Goal: Transaction & Acquisition: Purchase product/service

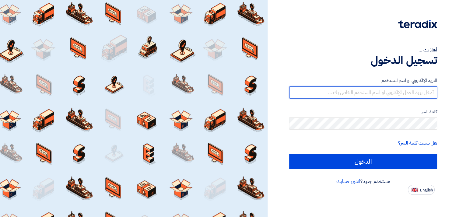
type input "[EMAIL_ADDRESS][DOMAIN_NAME]"
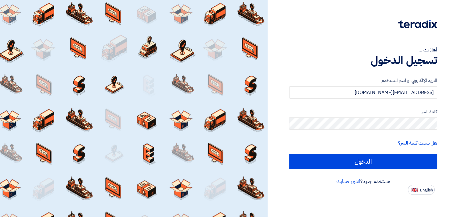
click at [355, 152] on form "البريد الإلكتروني او اسم [PERSON_NAME] [PERSON_NAME][EMAIL_ADDRESS][PERSON_NAME…" at bounding box center [364, 123] width 148 height 92
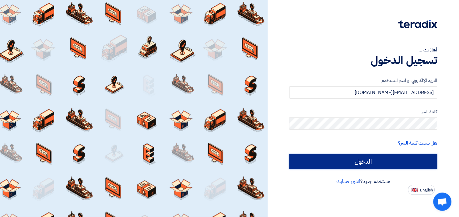
click at [354, 159] on input "الدخول" at bounding box center [364, 161] width 148 height 15
type input "Sign in"
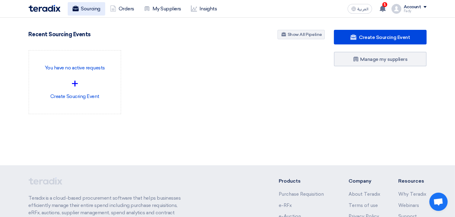
click at [90, 8] on link "Sourcing" at bounding box center [86, 8] width 37 height 13
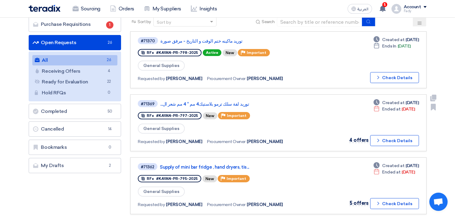
scroll to position [135, 0]
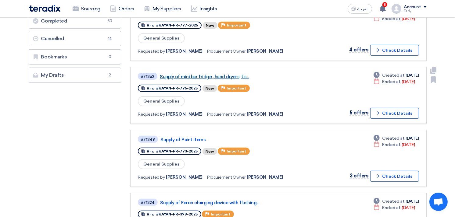
click at [207, 74] on link "Supply of mini bar fridge , hand dryers, tis..." at bounding box center [236, 76] width 152 height 5
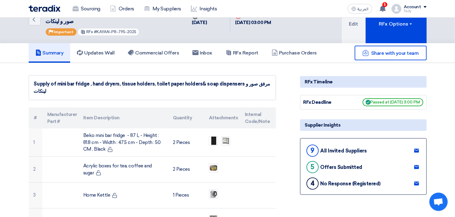
scroll to position [34, 0]
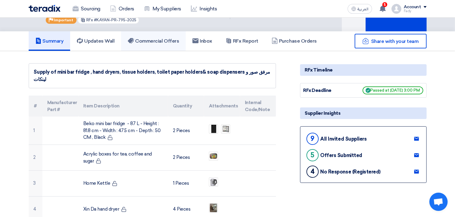
click at [169, 34] on link "Commercial Offers" at bounding box center [153, 40] width 65 height 19
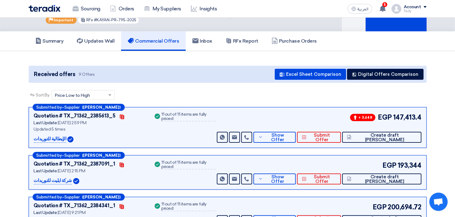
click at [267, 98] on div "Sort By Sort by × Price Low to High ×" at bounding box center [228, 98] width 398 height 17
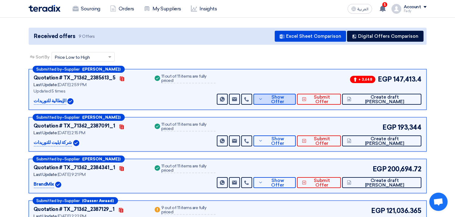
scroll to position [68, 0]
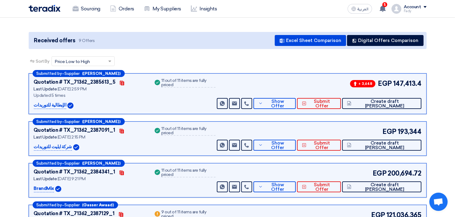
click at [232, 66] on div "Sort By Sort by × Price Low to High ×" at bounding box center [228, 64] width 398 height 17
click at [263, 101] on icon at bounding box center [260, 103] width 5 height 5
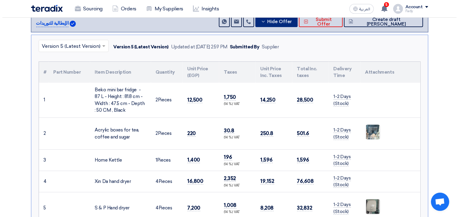
scroll to position [169, 0]
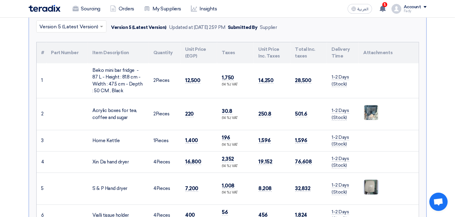
click at [372, 184] on img at bounding box center [370, 187] width 15 height 19
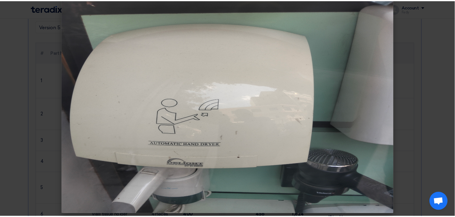
scroll to position [11, 0]
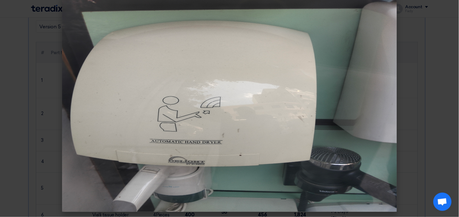
click at [441, 94] on modal-container at bounding box center [229, 108] width 459 height 217
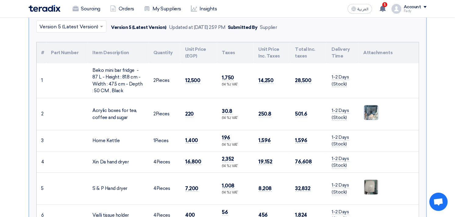
click at [370, 113] on img at bounding box center [370, 112] width 15 height 19
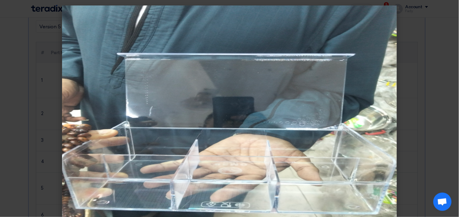
click at [418, 80] on modal-container at bounding box center [229, 108] width 459 height 217
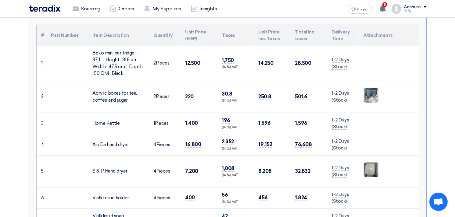
scroll to position [203, 0]
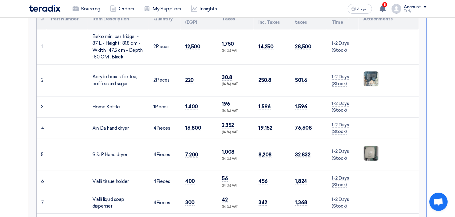
drag, startPoint x: 197, startPoint y: 155, endPoint x: 185, endPoint y: 151, distance: 12.1
click at [185, 152] on span "7,200" at bounding box center [191, 155] width 13 height 6
click at [368, 151] on img at bounding box center [370, 153] width 15 height 19
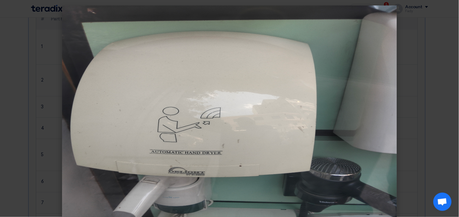
click at [341, 90] on img at bounding box center [229, 113] width 335 height 217
click at [401, 47] on modal-container at bounding box center [229, 108] width 459 height 217
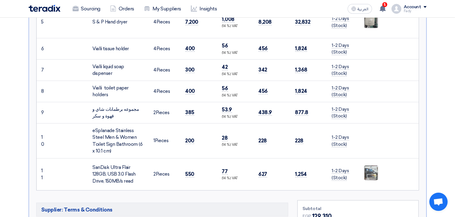
scroll to position [372, 0]
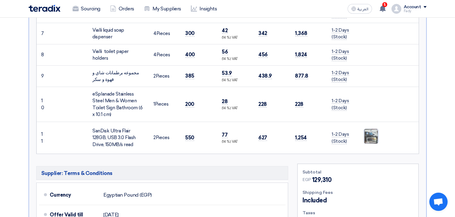
click at [370, 135] on img at bounding box center [370, 136] width 15 height 17
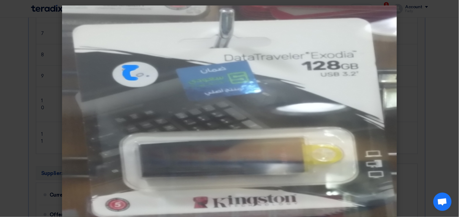
click at [398, 58] on modal-container at bounding box center [229, 108] width 459 height 217
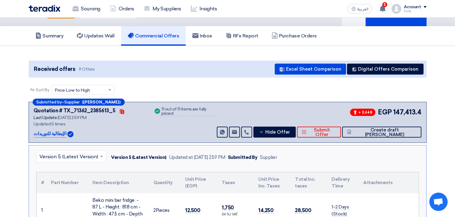
scroll to position [0, 0]
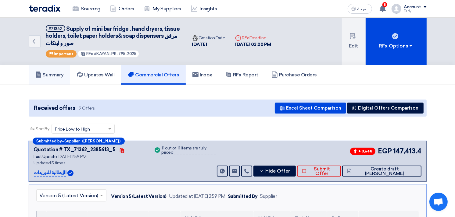
click at [58, 72] on h5 "Summary" at bounding box center [49, 75] width 28 height 6
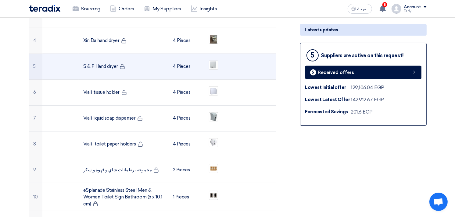
scroll to position [203, 0]
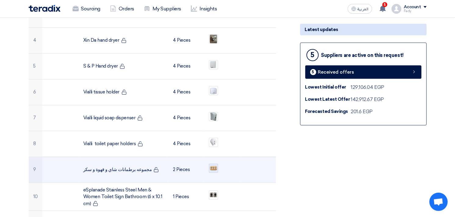
click at [214, 168] on img at bounding box center [213, 168] width 9 height 6
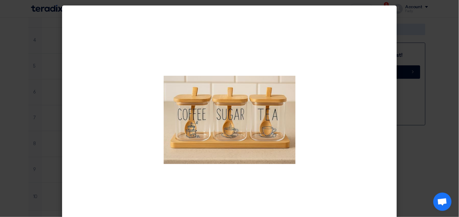
click at [449, 88] on modal-container at bounding box center [229, 108] width 459 height 217
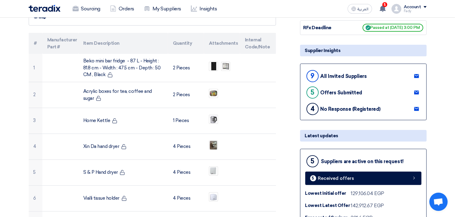
scroll to position [68, 0]
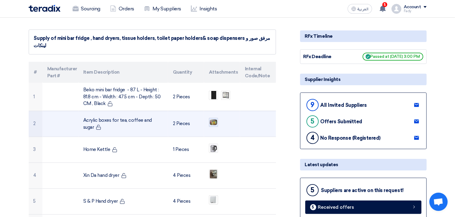
click at [210, 119] on img at bounding box center [213, 122] width 9 height 7
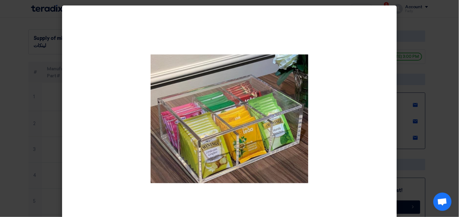
click at [444, 99] on modal-container at bounding box center [229, 108] width 459 height 217
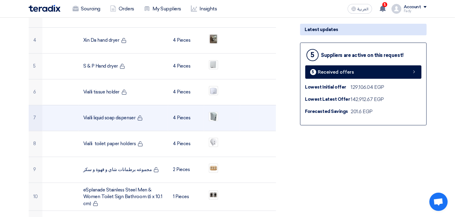
scroll to position [305, 0]
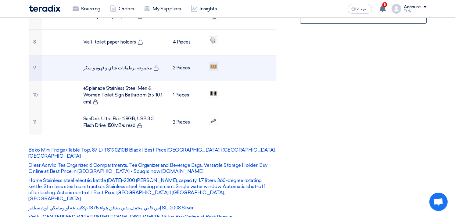
click at [214, 68] on img at bounding box center [213, 66] width 9 height 6
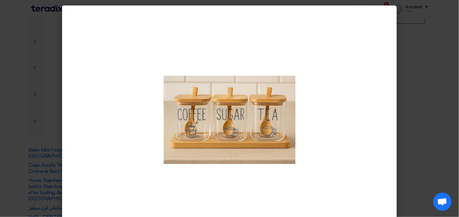
click at [373, 68] on div at bounding box center [229, 118] width 335 height 227
click at [413, 45] on modal-container at bounding box center [229, 108] width 459 height 217
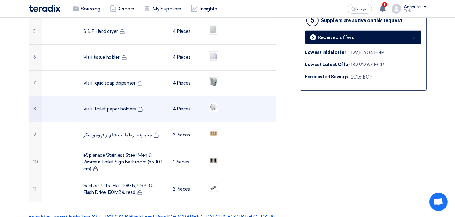
scroll to position [237, 0]
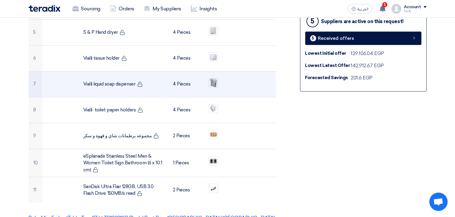
click at [211, 80] on img at bounding box center [213, 82] width 9 height 11
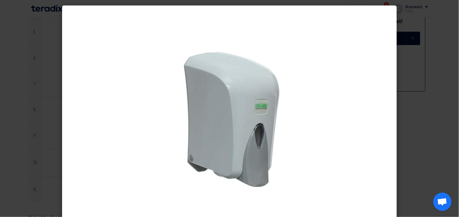
click at [425, 120] on modal-container at bounding box center [229, 108] width 459 height 217
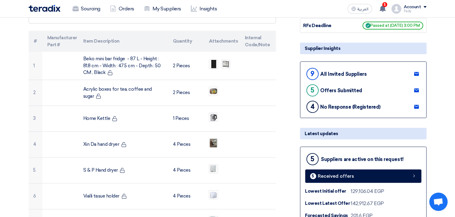
scroll to position [0, 0]
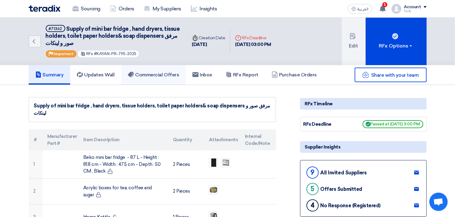
click at [160, 80] on link "Commercial Offers" at bounding box center [153, 74] width 65 height 19
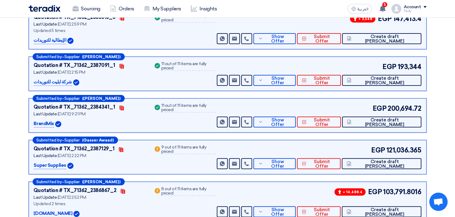
scroll to position [135, 0]
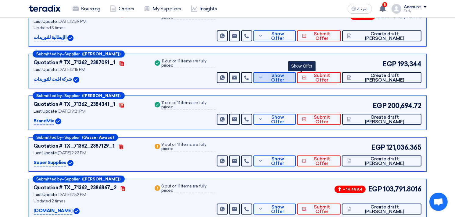
click at [263, 77] on icon at bounding box center [260, 77] width 5 height 5
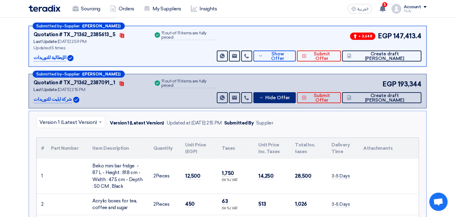
scroll to position [68, 0]
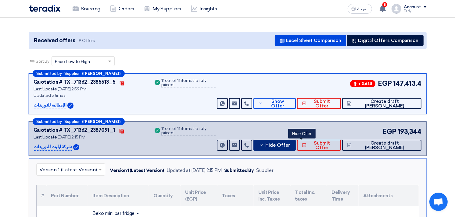
click at [296, 147] on button "Hide Offer" at bounding box center [274, 145] width 42 height 11
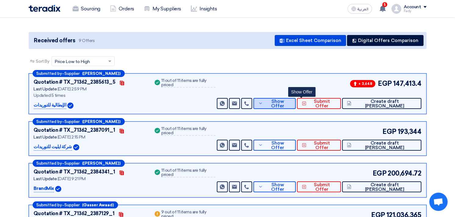
click at [290, 104] on span "Show Offer" at bounding box center [277, 103] width 26 height 9
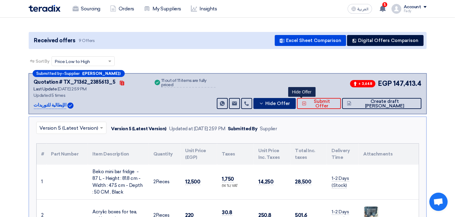
click at [290, 104] on span "Hide Offer" at bounding box center [277, 103] width 25 height 5
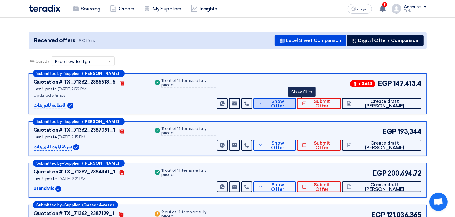
click at [290, 104] on span "Show Offer" at bounding box center [277, 103] width 26 height 9
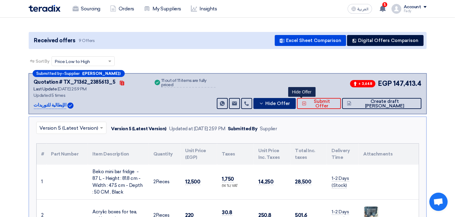
click at [290, 103] on span "Hide Offer" at bounding box center [277, 103] width 25 height 5
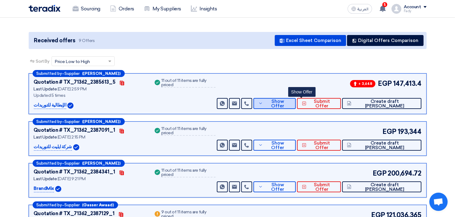
click at [290, 105] on span "Show Offer" at bounding box center [277, 103] width 26 height 9
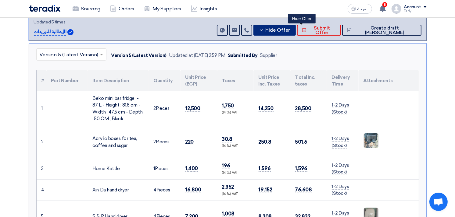
scroll to position [108, 0]
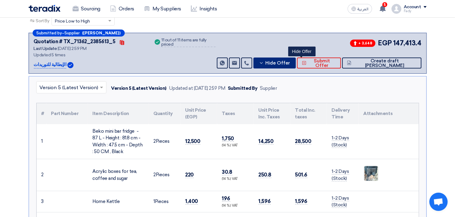
click at [290, 63] on span "Hide Offer" at bounding box center [277, 63] width 25 height 5
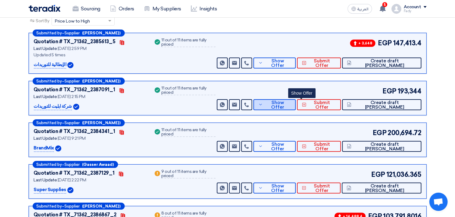
click at [290, 101] on span "Show Offer" at bounding box center [277, 105] width 26 height 9
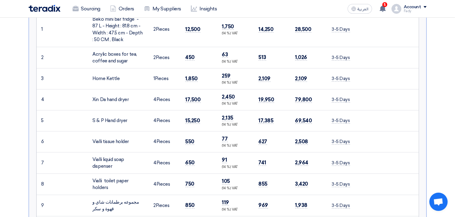
scroll to position [176, 0]
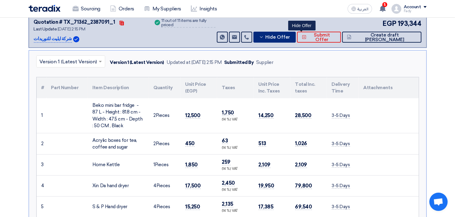
click at [296, 33] on button "Hide Offer" at bounding box center [274, 37] width 42 height 11
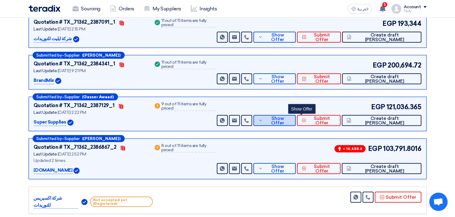
click at [296, 116] on button "Show Offer" at bounding box center [274, 120] width 42 height 11
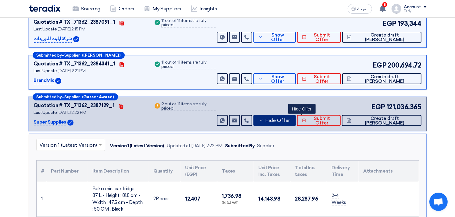
click at [290, 119] on span "Hide Offer" at bounding box center [277, 121] width 25 height 5
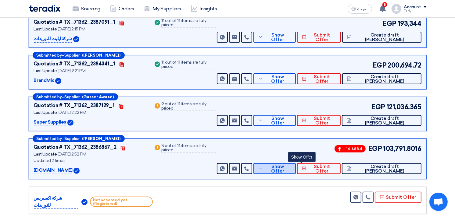
click at [296, 163] on button "Show Offer" at bounding box center [274, 168] width 42 height 11
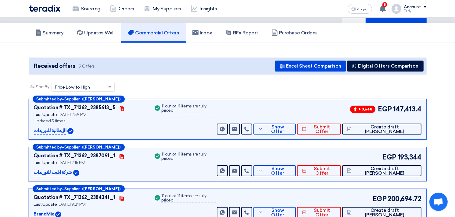
scroll to position [0, 0]
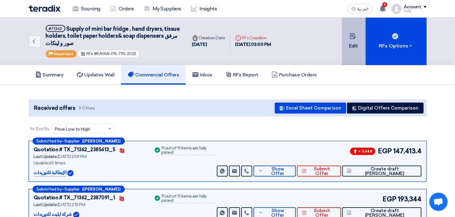
click at [354, 44] on button "Edit" at bounding box center [354, 42] width 24 height 48
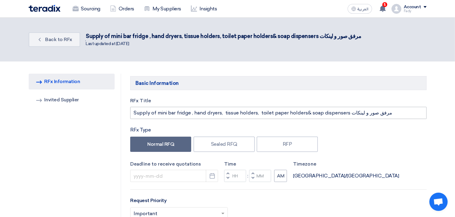
type input "9/11/2025"
type input "03"
type input "00"
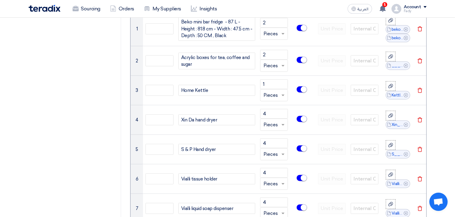
scroll to position [541, 0]
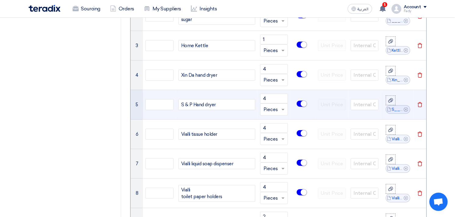
click at [420, 105] on icon "Delete" at bounding box center [419, 104] width 5 height 5
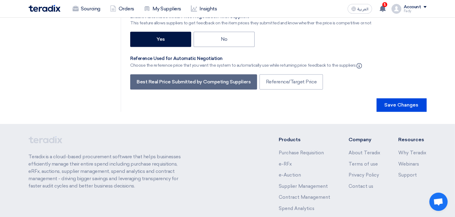
scroll to position [1458, 0]
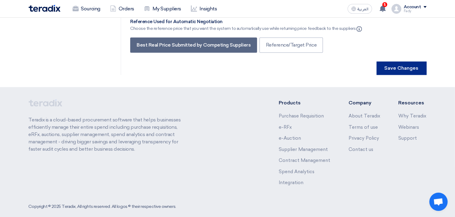
click at [395, 62] on button "Save Changes" at bounding box center [401, 68] width 50 height 13
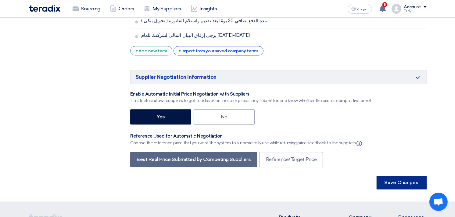
scroll to position [1354, 0]
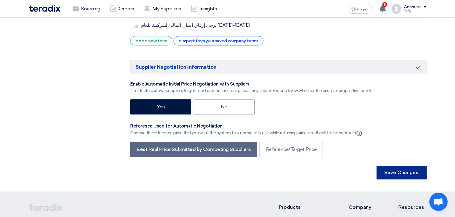
click at [409, 166] on button "Save Changes" at bounding box center [401, 172] width 50 height 13
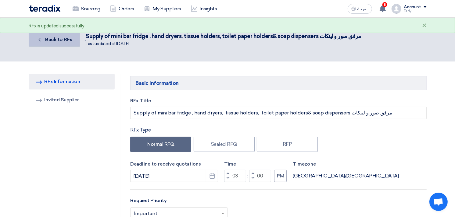
click at [49, 36] on link "Back Back to RFx" at bounding box center [54, 39] width 51 height 15
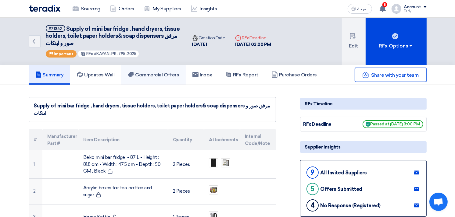
click at [166, 74] on h5 "Commercial Offers" at bounding box center [153, 75] width 51 height 6
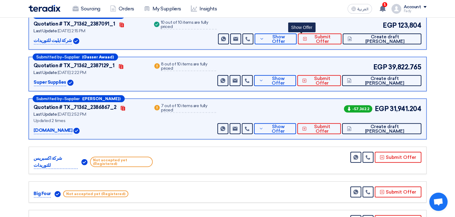
scroll to position [237, 0]
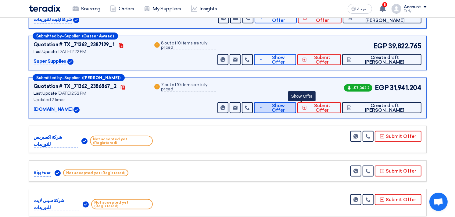
click at [296, 111] on button "Show Offer" at bounding box center [275, 107] width 42 height 11
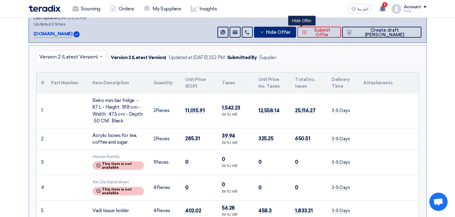
scroll to position [305, 0]
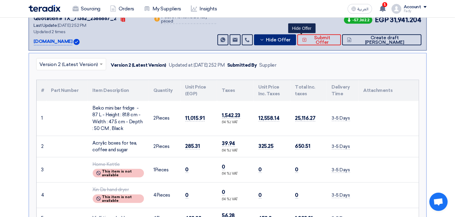
click at [290, 38] on span "Hide Offer" at bounding box center [278, 40] width 25 height 5
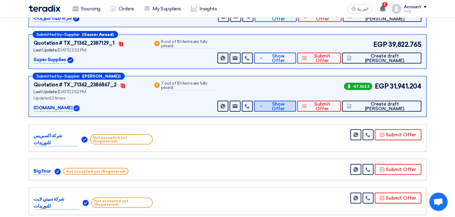
scroll to position [237, 0]
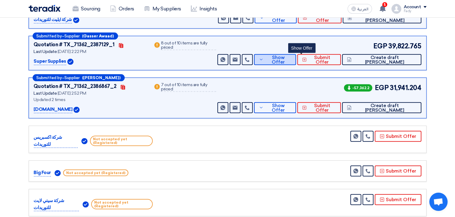
click at [291, 58] on span "Show Offer" at bounding box center [278, 59] width 26 height 9
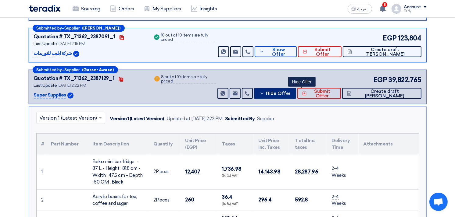
scroll to position [101, 0]
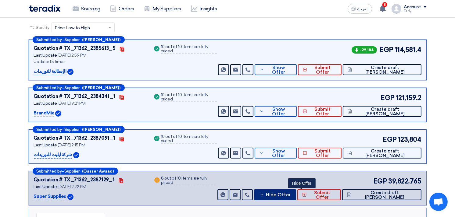
click at [290, 196] on span "Hide Offer" at bounding box center [278, 195] width 25 height 5
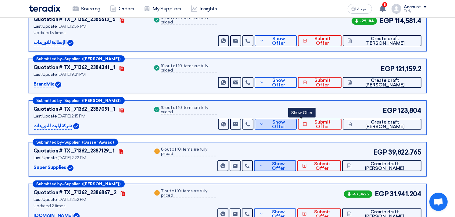
scroll to position [169, 0]
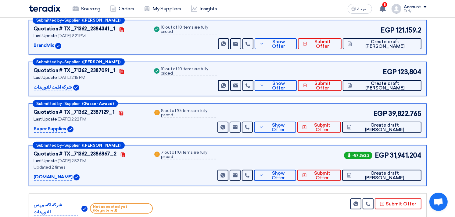
click at [309, 168] on div "-57,362.2 EGP 31,941.204 Send Message" at bounding box center [318, 165] width 205 height 30
click at [296, 178] on button "Show Offer" at bounding box center [275, 175] width 42 height 11
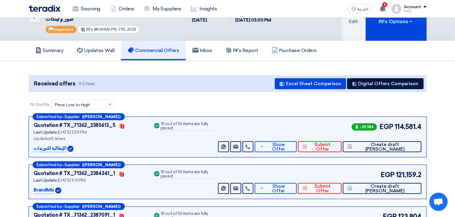
scroll to position [0, 0]
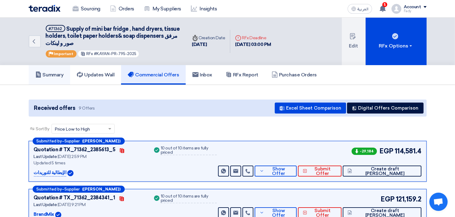
click at [49, 75] on h5 "Summary" at bounding box center [49, 75] width 28 height 6
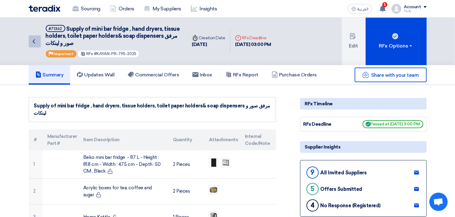
click at [33, 40] on icon "Back" at bounding box center [33, 41] width 7 height 7
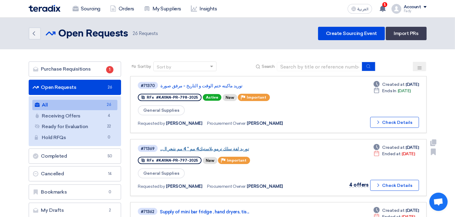
click at [206, 148] on link "توريد لفة سلك ترمو بلاستيك4 مم * 4 مم شعر ال..." at bounding box center [236, 148] width 152 height 5
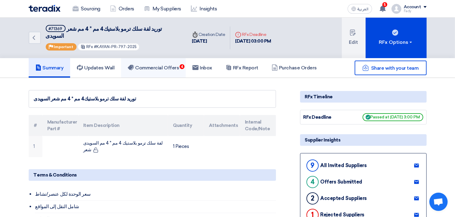
click at [168, 65] on h5 "Commercial Offers 4" at bounding box center [153, 68] width 51 height 6
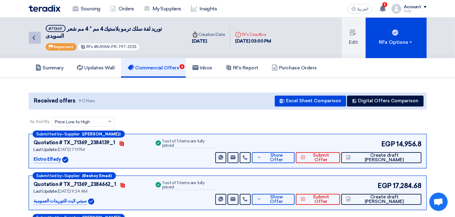
click at [37, 37] on icon "Back" at bounding box center [33, 37] width 7 height 7
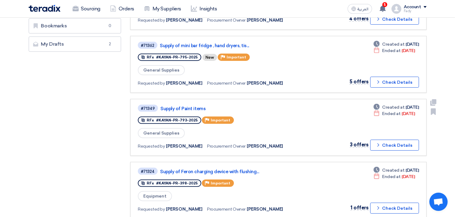
scroll to position [169, 0]
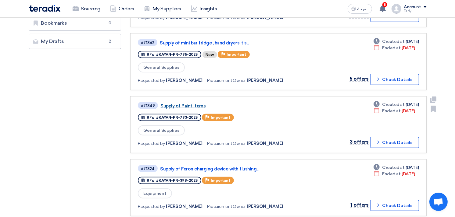
click at [188, 103] on link "Supply of Paint items" at bounding box center [236, 105] width 152 height 5
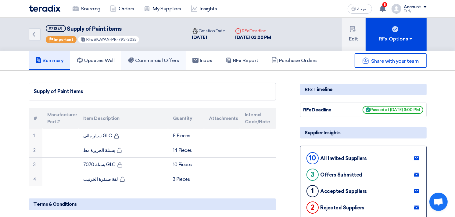
click at [161, 54] on link "Commercial Offers" at bounding box center [153, 60] width 65 height 19
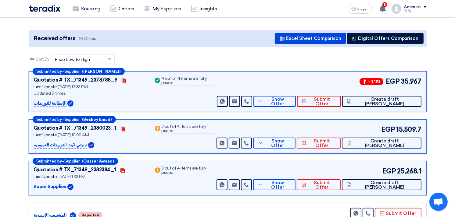
scroll to position [68, 0]
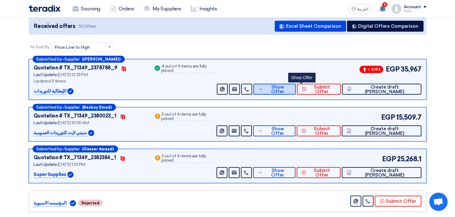
click at [296, 85] on button "Show Offer" at bounding box center [274, 89] width 42 height 11
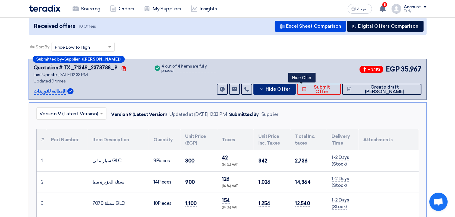
scroll to position [101, 0]
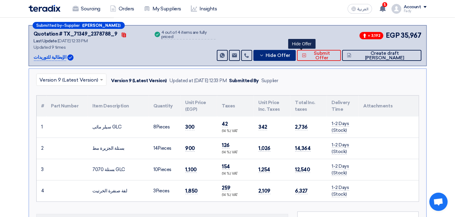
click at [290, 57] on span "Hide Offer" at bounding box center [277, 55] width 25 height 5
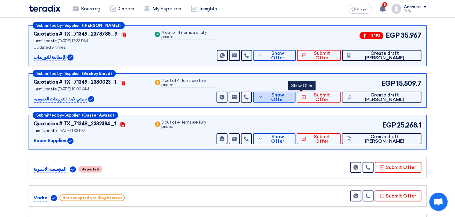
click at [290, 95] on span "Show Offer" at bounding box center [277, 97] width 26 height 9
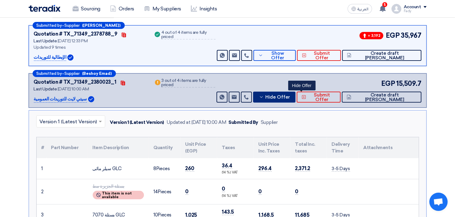
click at [290, 95] on span "Hide Offer" at bounding box center [277, 97] width 25 height 5
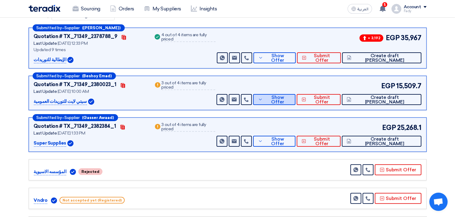
scroll to position [0, 0]
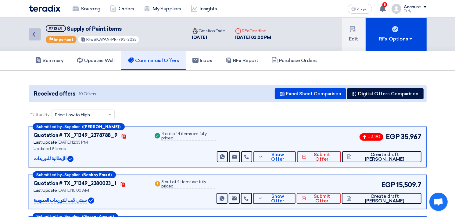
click at [35, 31] on icon "Back" at bounding box center [33, 34] width 7 height 7
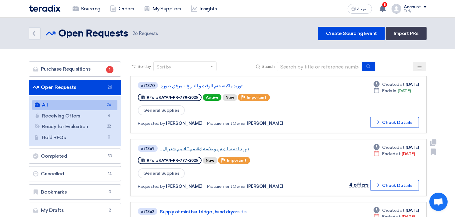
click at [207, 146] on link "توريد لفة سلك ترمو بلاستيك4 مم * 4 مم شعر ال..." at bounding box center [236, 148] width 152 height 5
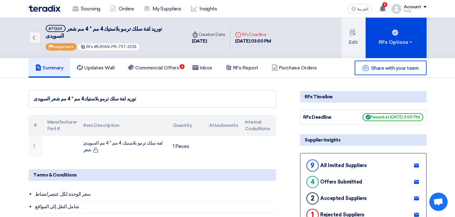
click at [110, 95] on div "توريد لفة سلك ترمو بلاستيك4 مم * 4 مم شعر السويدى" at bounding box center [152, 98] width 237 height 7
click at [141, 65] on h5 "Commercial Offers 4" at bounding box center [153, 68] width 51 height 6
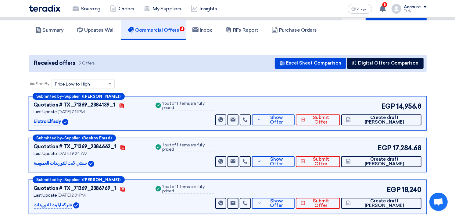
scroll to position [101, 0]
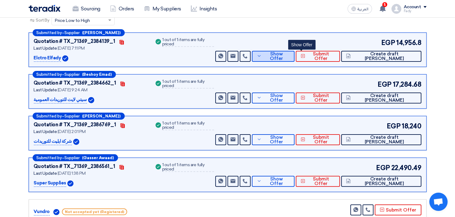
click at [289, 52] on span "Show Offer" at bounding box center [276, 56] width 27 height 9
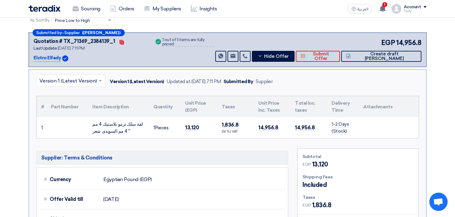
click at [101, 124] on div "لفة سلك ترمو بلاستيك 4 مم * 4 مم السويدى شعر" at bounding box center [118, 128] width 51 height 14
copy tr "لفة سلك ترمو بلاستيك 4 مم * 4 مم السويدى شعر"
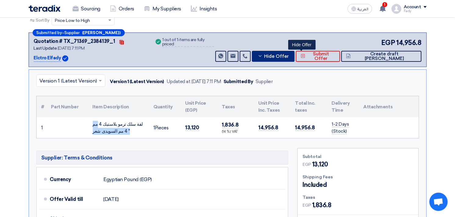
click at [294, 51] on button "Hide Offer" at bounding box center [273, 56] width 43 height 11
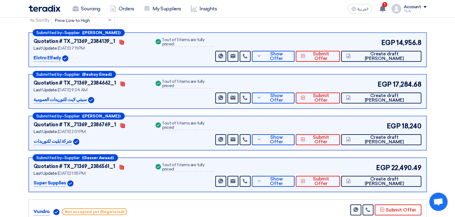
click at [296, 84] on div "EGP 17,284.68 Send Message Send Message" at bounding box center [317, 92] width 207 height 24
click at [289, 94] on span "Show Offer" at bounding box center [276, 98] width 27 height 9
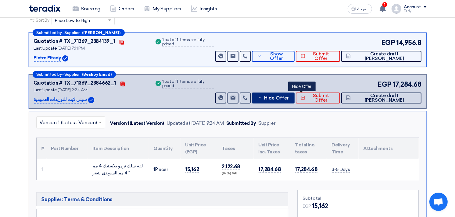
click at [288, 96] on span "Hide Offer" at bounding box center [276, 98] width 25 height 5
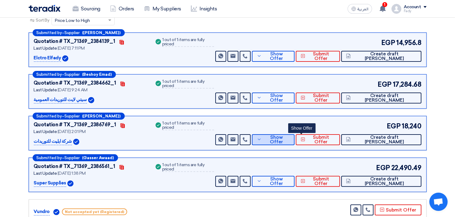
click at [289, 135] on span "Show Offer" at bounding box center [276, 139] width 27 height 9
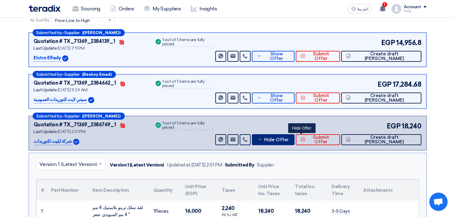
click at [293, 134] on button "Hide Offer" at bounding box center [273, 139] width 43 height 11
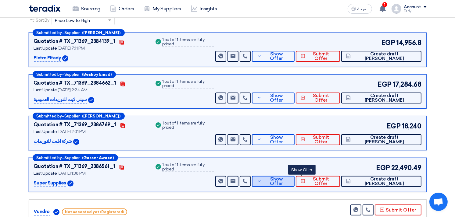
click at [289, 177] on span "Show Offer" at bounding box center [276, 181] width 27 height 9
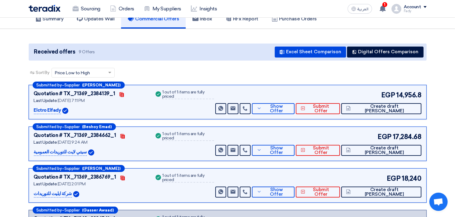
scroll to position [0, 0]
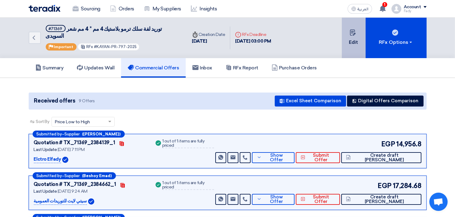
click at [353, 35] on button "Edit" at bounding box center [354, 38] width 24 height 41
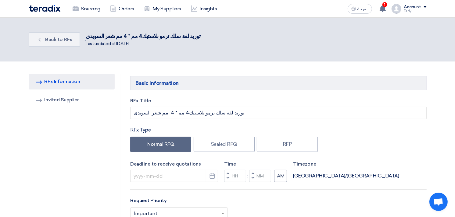
type input "9/11/2025"
type input "03"
type input "00"
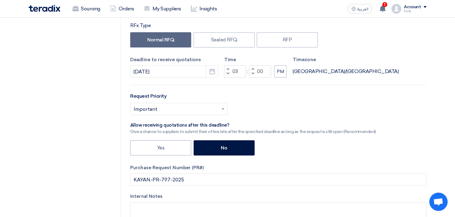
scroll to position [101, 0]
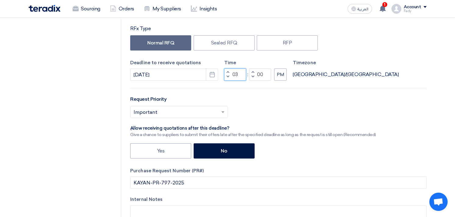
click at [235, 76] on input "03" at bounding box center [235, 75] width 22 height 12
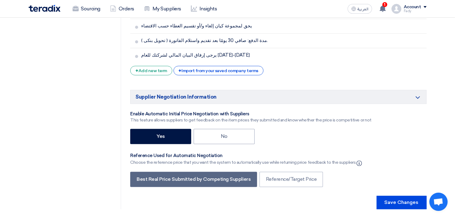
scroll to position [1184, 0]
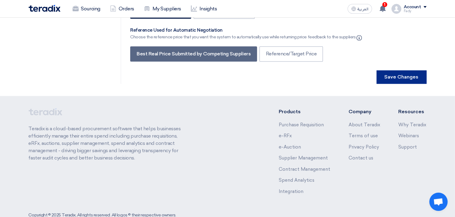
type input "04"
click at [402, 70] on button "Save Changes" at bounding box center [401, 76] width 50 height 13
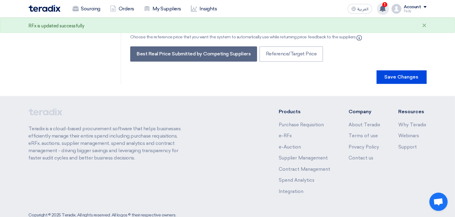
scroll to position [0, 0]
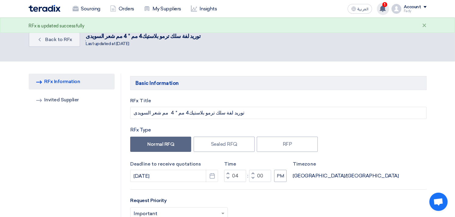
click at [382, 7] on use at bounding box center [382, 8] width 6 height 7
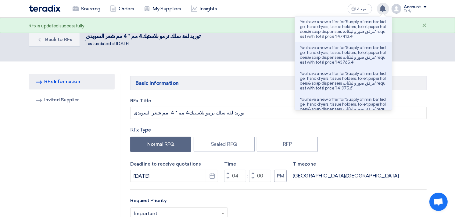
click at [345, 26] on p "You have a new offer for 'Supply of mini bar fridge , hand dryers, tissue holde…" at bounding box center [342, 28] width 87 height 19
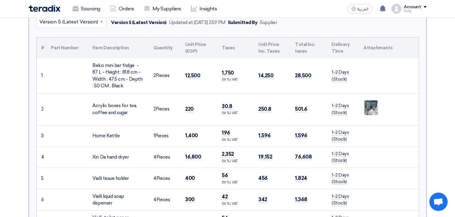
scroll to position [38, 0]
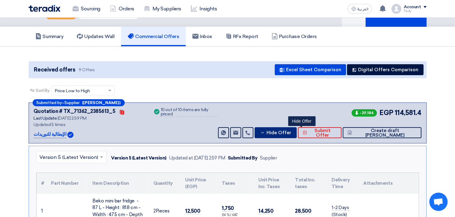
click at [292, 135] on button "Hide Offer" at bounding box center [275, 132] width 42 height 11
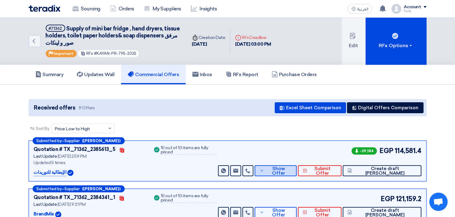
scroll to position [0, 0]
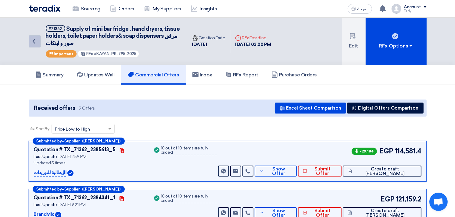
click at [34, 40] on use at bounding box center [34, 41] width 2 height 4
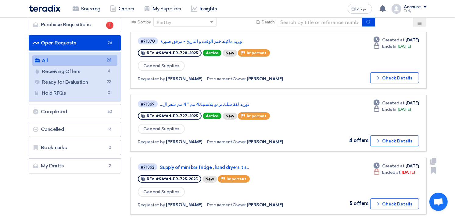
scroll to position [34, 0]
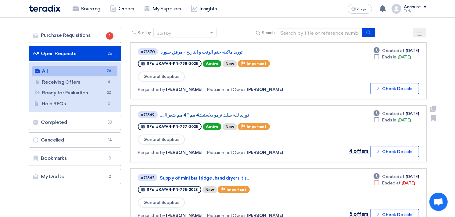
click at [223, 113] on link "توريد لفة سلك ترمو بلاستيك4 مم * 4 مم شعر ال..." at bounding box center [236, 114] width 152 height 5
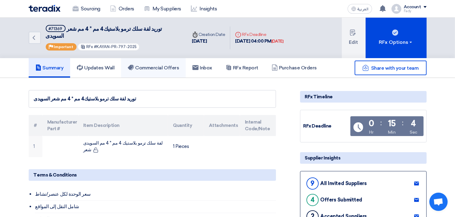
click at [166, 63] on link "Commercial Offers" at bounding box center [153, 67] width 65 height 19
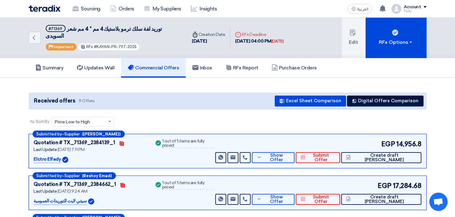
scroll to position [34, 0]
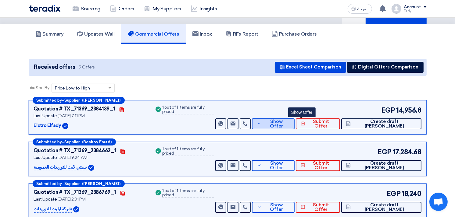
click at [289, 119] on span "Show Offer" at bounding box center [276, 123] width 27 height 9
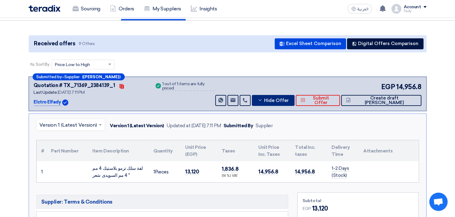
scroll to position [68, 0]
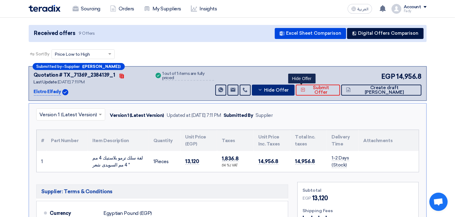
click at [294, 85] on button "Hide Offer" at bounding box center [273, 90] width 43 height 11
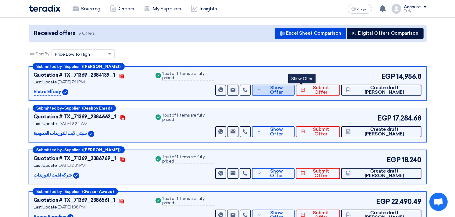
click at [292, 85] on button "Show Offer" at bounding box center [273, 90] width 43 height 11
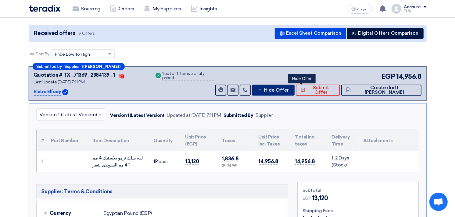
click at [292, 85] on button "Hide Offer" at bounding box center [273, 90] width 43 height 11
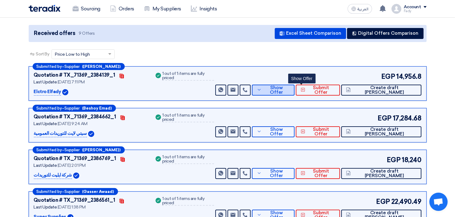
click at [292, 85] on button "Show Offer" at bounding box center [273, 90] width 43 height 11
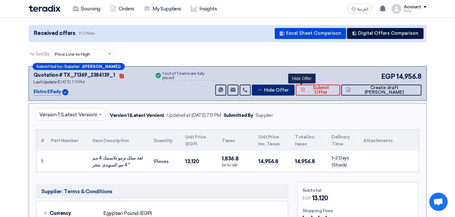
click at [292, 85] on button "Hide Offer" at bounding box center [273, 90] width 43 height 11
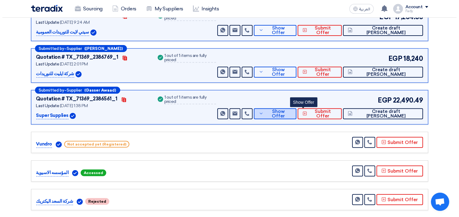
scroll to position [305, 0]
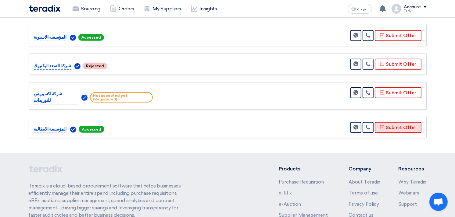
click at [407, 122] on button "Submit Offer" at bounding box center [397, 127] width 47 height 11
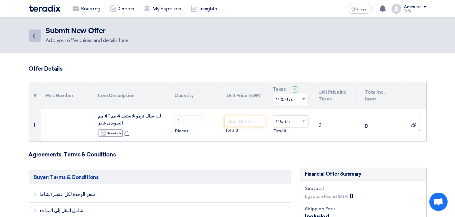
click at [29, 34] on link "Back" at bounding box center [35, 36] width 12 height 12
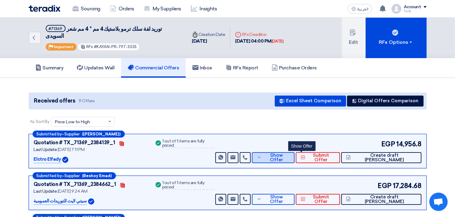
click at [289, 153] on span "Show Offer" at bounding box center [276, 157] width 27 height 9
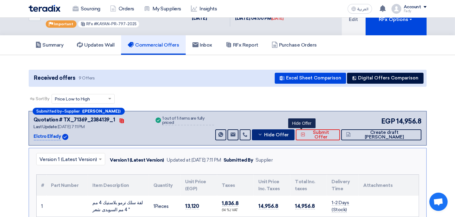
scroll to position [34, 0]
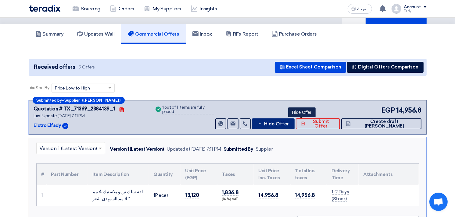
click at [288, 122] on span "Hide Offer" at bounding box center [276, 124] width 25 height 5
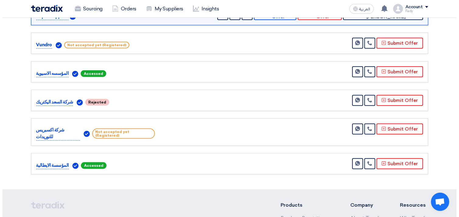
scroll to position [338, 0]
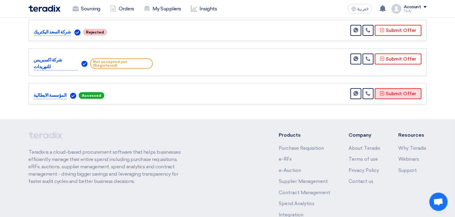
click at [395, 88] on button "Submit Offer" at bounding box center [397, 93] width 47 height 11
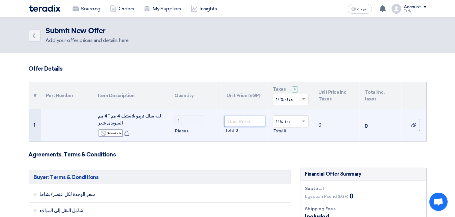
click at [236, 124] on input "number" at bounding box center [244, 121] width 41 height 11
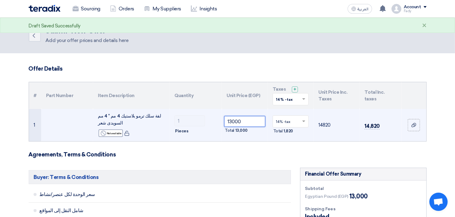
click at [235, 122] on input "13000" at bounding box center [244, 121] width 41 height 11
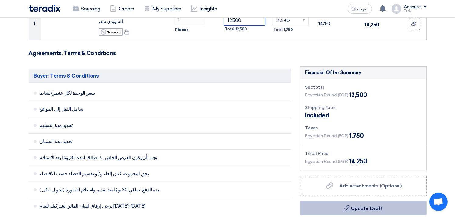
scroll to position [271, 0]
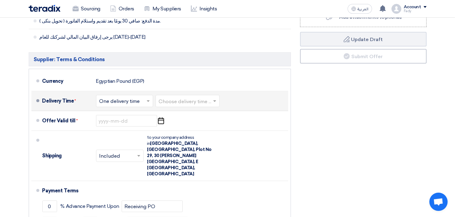
type input "12500"
click at [196, 100] on input "text" at bounding box center [188, 101] width 58 height 9
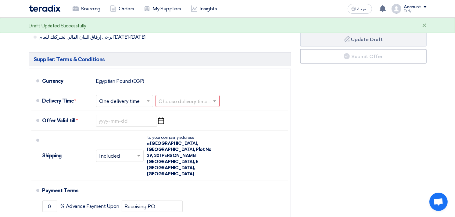
click at [373, 90] on div "Financial Offer Summary Subtotal Egyptian Pound (EGP) 12,500 Shipping Fees" at bounding box center [363, 88] width 136 height 382
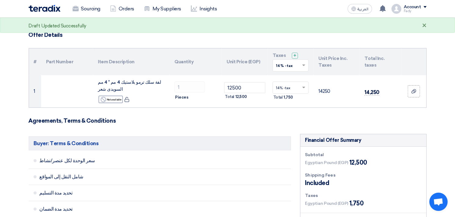
click at [424, 26] on div "×" at bounding box center [424, 25] width 5 height 7
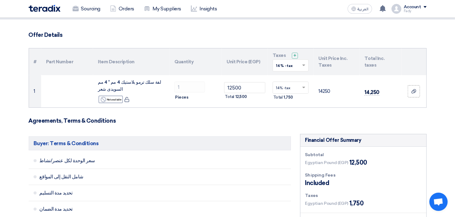
scroll to position [0, 0]
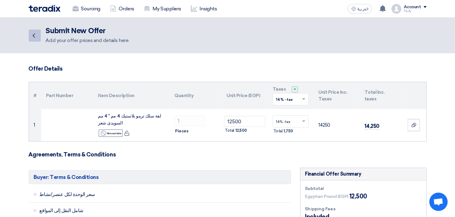
click at [35, 31] on link "Back" at bounding box center [35, 36] width 12 height 12
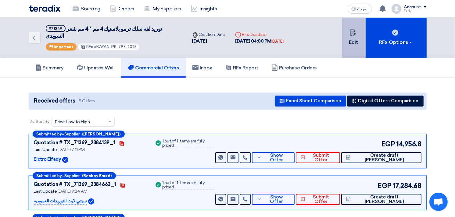
click at [355, 36] on button "Edit" at bounding box center [354, 38] width 24 height 41
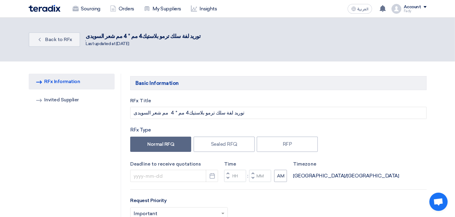
type input "9/11/2025"
type input "04"
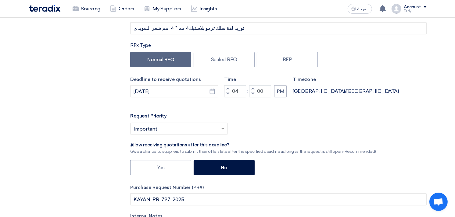
scroll to position [101, 0]
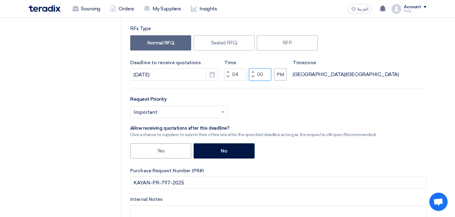
click at [260, 75] on input "00" at bounding box center [260, 75] width 22 height 12
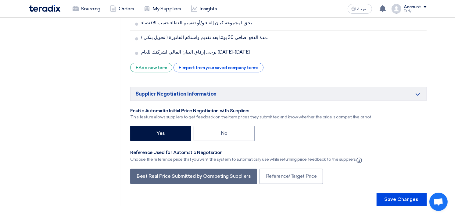
scroll to position [1118, 0]
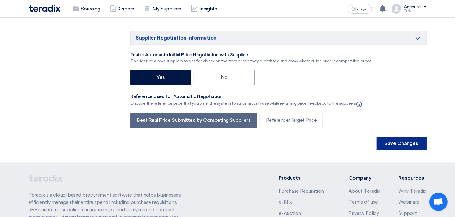
type input "30"
click at [395, 137] on button "Save Changes" at bounding box center [401, 143] width 50 height 13
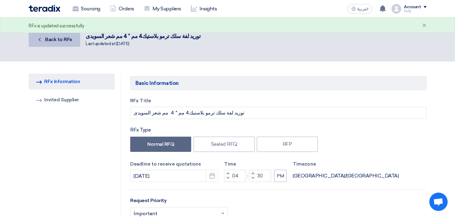
click at [62, 39] on span "Back to RFx" at bounding box center [58, 40] width 27 height 6
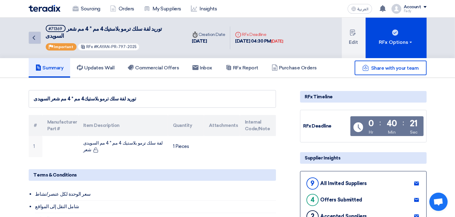
click at [34, 34] on icon "Back" at bounding box center [33, 37] width 7 height 7
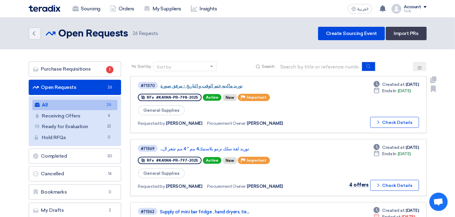
click at [215, 87] on link "توريد ماكينه ختم الوقت و التاريخ - مرفق صورة" at bounding box center [236, 85] width 152 height 5
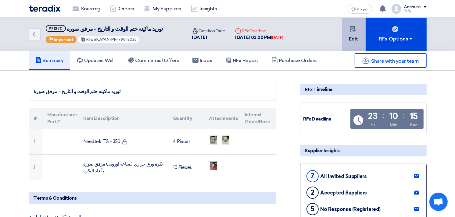
click at [359, 34] on button "Edit" at bounding box center [354, 34] width 24 height 33
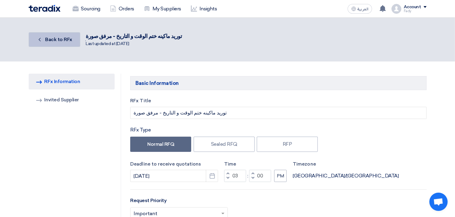
click at [48, 37] on span "Back to RFx" at bounding box center [58, 40] width 27 height 6
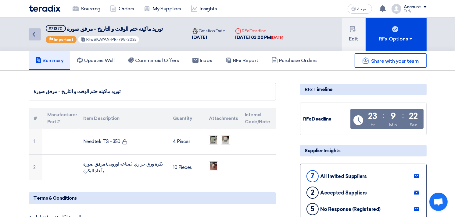
click at [34, 35] on use at bounding box center [34, 34] width 2 height 4
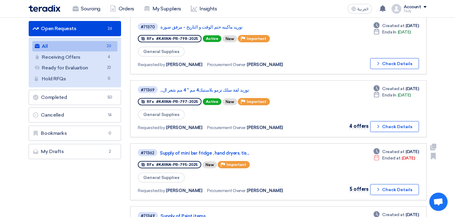
scroll to position [68, 0]
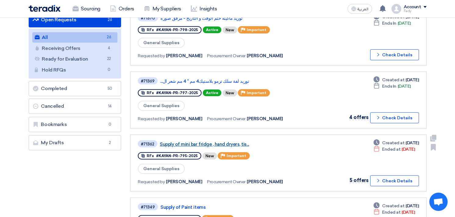
click at [222, 142] on link "Supply of mini bar fridge , hand dryers, tis..." at bounding box center [236, 144] width 152 height 5
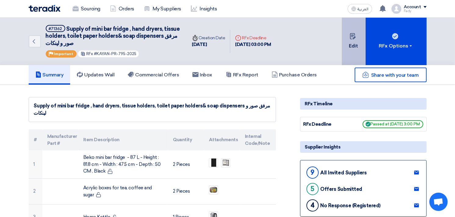
click at [352, 38] on icon at bounding box center [352, 36] width 6 height 6
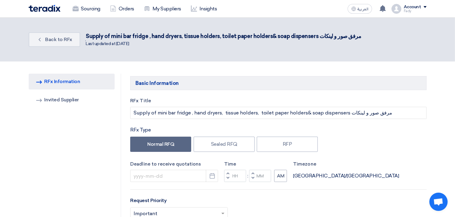
type input "9/11/2025"
type input "03"
type input "00"
click at [236, 175] on input "03" at bounding box center [235, 176] width 22 height 12
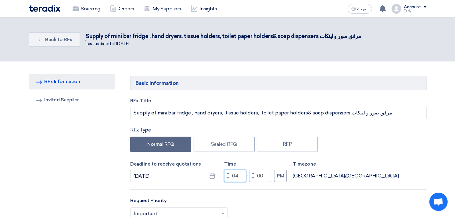
type input "04"
click at [258, 174] on input "00" at bounding box center [260, 176] width 22 height 12
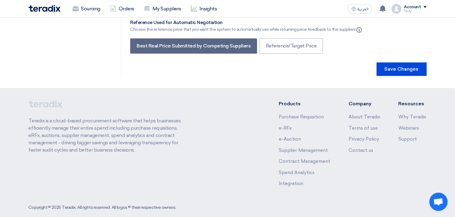
scroll to position [1458, 0]
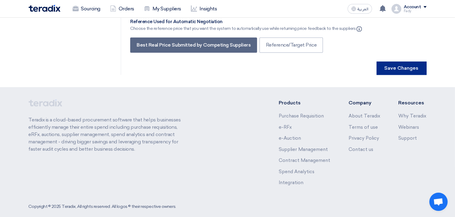
type input "30"
click at [408, 63] on button "Save Changes" at bounding box center [401, 68] width 50 height 13
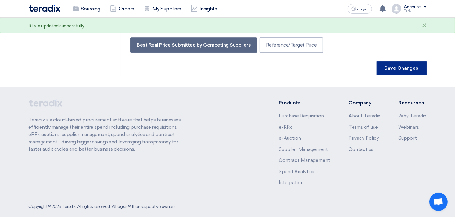
scroll to position [0, 0]
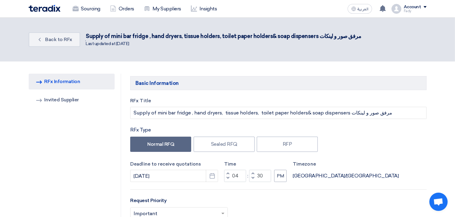
click at [410, 103] on label "RFx Title" at bounding box center [278, 100] width 296 height 7
click at [416, 150] on div "Normal RFQ Sealed RFQ RFP" at bounding box center [278, 145] width 296 height 17
click at [91, 8] on link "Sourcing" at bounding box center [86, 8] width 37 height 13
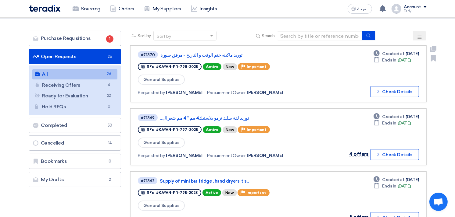
scroll to position [68, 0]
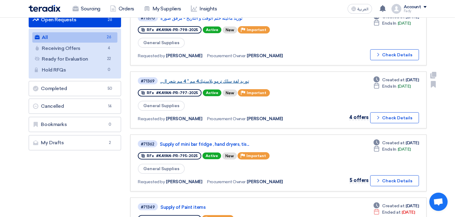
click at [221, 79] on link "توريد لفة سلك ترمو بلاستيك4 مم * 4 مم شعر ال..." at bounding box center [236, 81] width 152 height 5
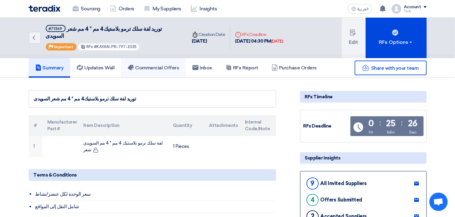
click at [165, 65] on h5 "Commercial Offers" at bounding box center [153, 68] width 51 height 6
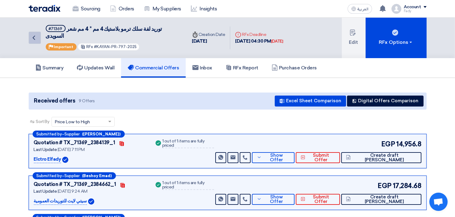
click at [35, 36] on use at bounding box center [34, 38] width 2 height 4
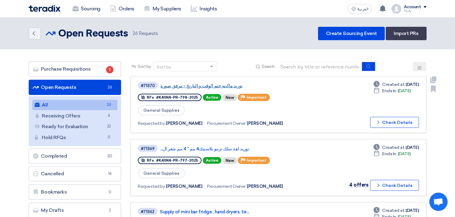
click at [205, 84] on link "توريد ماكينه ختم الوقت و التاريخ - مرفق صورة" at bounding box center [236, 85] width 152 height 5
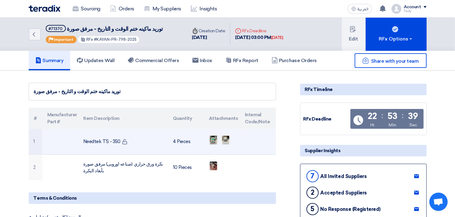
drag, startPoint x: 83, startPoint y: 139, endPoint x: 118, endPoint y: 142, distance: 34.3
click at [118, 142] on td "Needtek TS - 350" at bounding box center [123, 142] width 90 height 26
copy td "Needtek TS - 350"
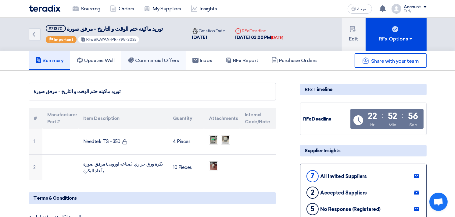
click at [161, 55] on link "Commercial Offers" at bounding box center [153, 60] width 65 height 19
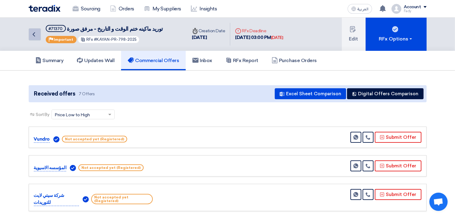
click at [35, 35] on icon "Back" at bounding box center [33, 34] width 7 height 7
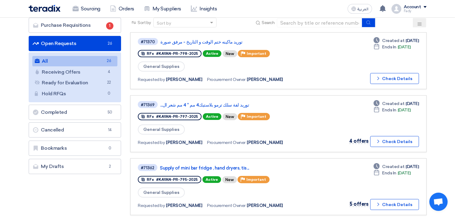
scroll to position [34, 0]
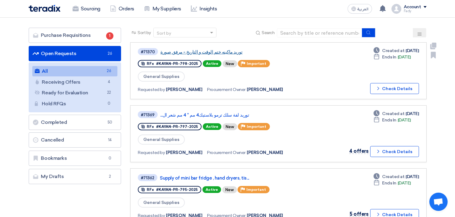
click at [208, 51] on link "توريد ماكينه ختم الوقت و التاريخ - مرفق صورة" at bounding box center [236, 51] width 152 height 5
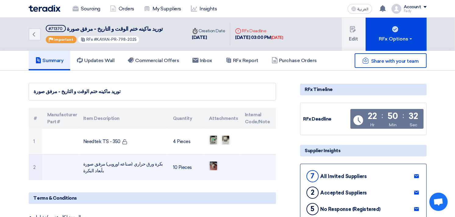
click at [212, 163] on img at bounding box center [213, 166] width 9 height 11
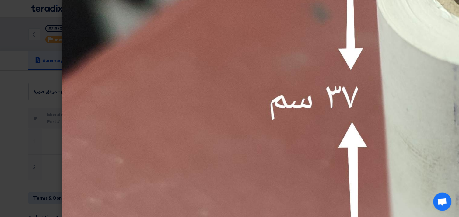
scroll to position [508, 0]
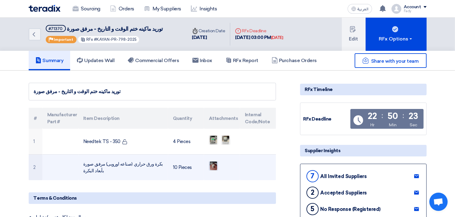
click at [215, 162] on img at bounding box center [213, 166] width 9 height 11
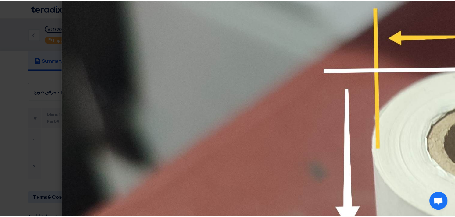
scroll to position [354, 0]
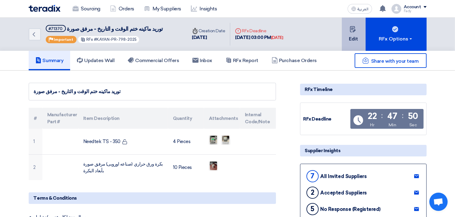
click at [352, 36] on button "Edit" at bounding box center [354, 34] width 24 height 33
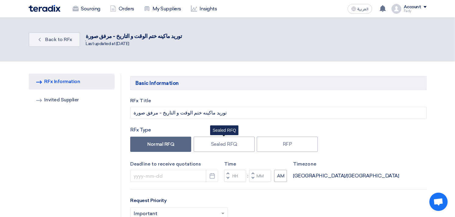
type input "9/12/2025"
type input "03"
type input "00"
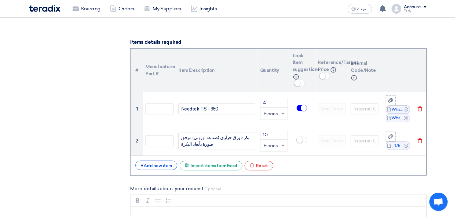
scroll to position [474, 0]
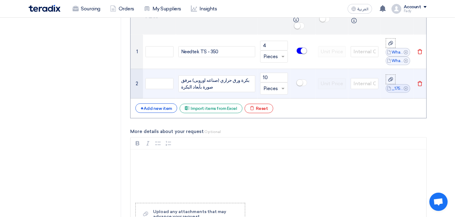
click at [181, 86] on div "بكرة ورق حراري (صناعه اوروبى) مرفق صورة بأبعاد البكرة" at bounding box center [216, 84] width 77 height 17
click at [250, 80] on div "بكرة ورق حراري (صناعه اوروبى) مرفق صورة بأبعاد البكرة" at bounding box center [216, 84] width 77 height 17
click at [183, 79] on div "بكرة ورق حراري (صناعه اوروبى) مرفق عر صورة بأبعاد البكرة" at bounding box center [216, 84] width 77 height 17
click at [237, 79] on div "بكرة ورق حراري (صناعه اوروبى) مرفق صورة بأبعاد البكرة" at bounding box center [216, 84] width 77 height 17
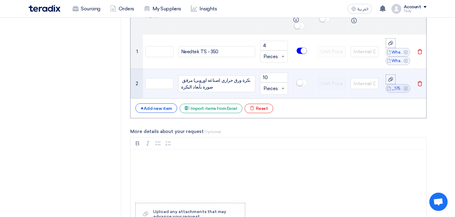
click at [244, 78] on div "بكرة ورق حراري (صناعه اوروبى) مرفق صورة بأبعاد البكرة" at bounding box center [216, 84] width 77 height 17
click at [181, 79] on div "بكرة ورق حراري (صناعه اوروبى) مرفق صورة بأبعاد البكرة" at bounding box center [216, 84] width 77 height 17
click at [212, 86] on div "بكرة ورق حراري (صناعه اوروبى) مرفق صورة بأبعاد البكرة" at bounding box center [216, 84] width 77 height 17
click at [221, 86] on div "بكرة ورق حراري (صناعه اوروبى) مرفق صورة بأبعاد البكرة و عرضها 3.7 مم" at bounding box center [216, 84] width 77 height 17
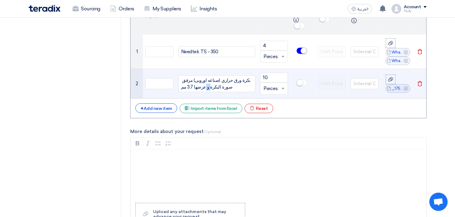
drag, startPoint x: 207, startPoint y: 88, endPoint x: 203, endPoint y: 89, distance: 4.0
click at [203, 89] on div "بكرة ورق حراري (صناعه اوروبى) مرفق صورة البكرة و عرضها 3.7 مم" at bounding box center [216, 84] width 77 height 17
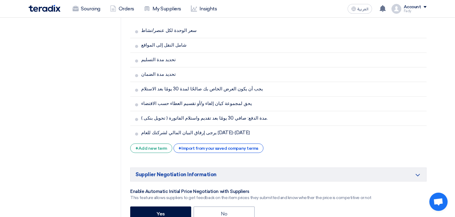
scroll to position [1220, 0]
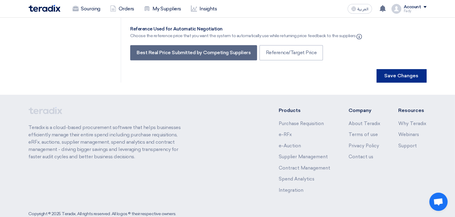
click at [408, 69] on button "Save Changes" at bounding box center [401, 75] width 50 height 13
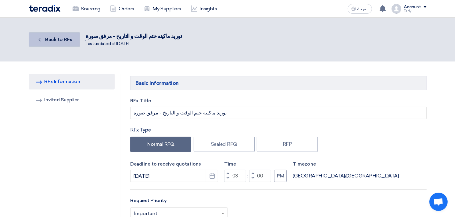
click at [63, 41] on span "Back to RFx" at bounding box center [58, 40] width 27 height 6
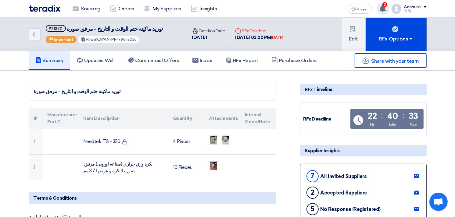
click at [384, 7] on use at bounding box center [382, 8] width 6 height 7
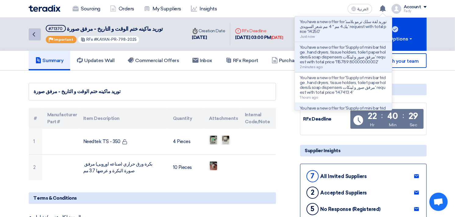
click at [38, 29] on link "Back" at bounding box center [35, 34] width 12 height 12
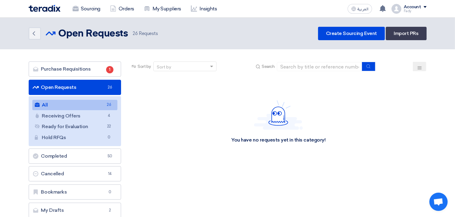
click at [75, 103] on link "All All 26" at bounding box center [74, 105] width 85 height 10
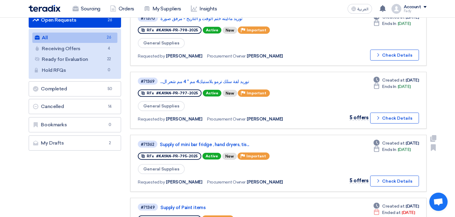
scroll to position [68, 0]
click at [225, 136] on link "#71362 Supply of mini bar fridge , hand dryers, tis... RFx #KAYAN-PR-795-2025 A…" at bounding box center [278, 163] width 296 height 57
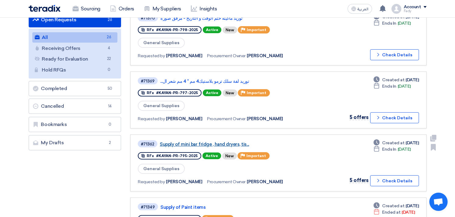
click at [225, 142] on link "Supply of mini bar fridge , hand dryers, tis..." at bounding box center [236, 144] width 152 height 5
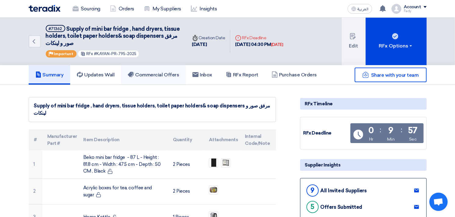
click at [168, 72] on h5 "Commercial Offers" at bounding box center [153, 75] width 51 height 6
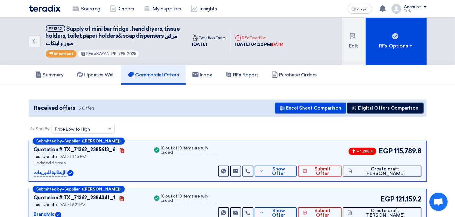
scroll to position [34, 0]
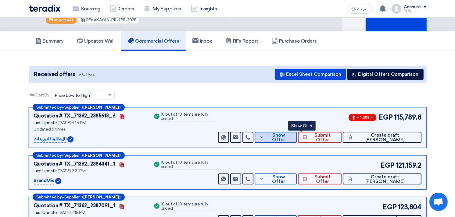
click at [292, 134] on span "Show Offer" at bounding box center [278, 137] width 26 height 9
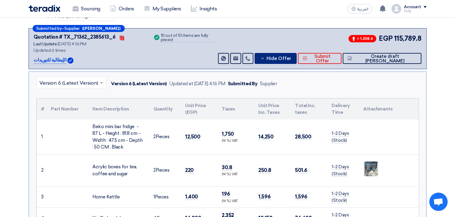
scroll to position [135, 0]
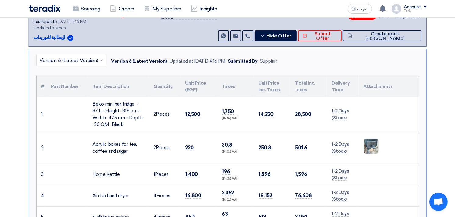
click at [193, 175] on span "1,400" at bounding box center [191, 174] width 13 height 6
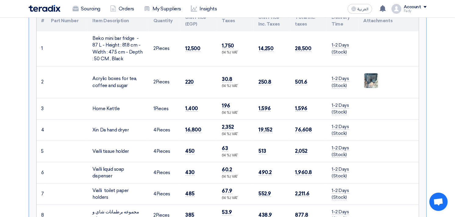
scroll to position [203, 0]
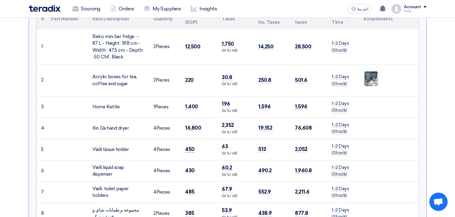
click at [193, 147] on span "450" at bounding box center [189, 149] width 9 height 6
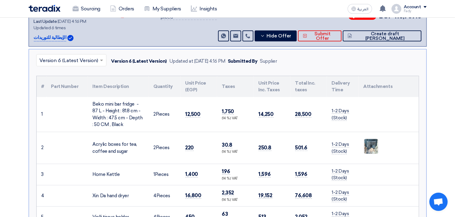
scroll to position [0, 0]
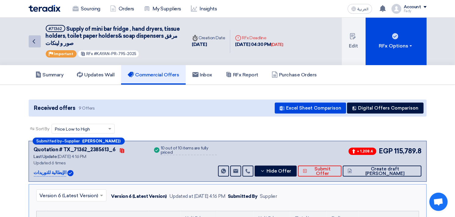
click at [36, 40] on icon "Back" at bounding box center [33, 41] width 7 height 7
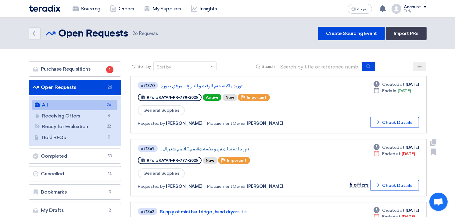
click at [208, 149] on link "توريد لفة سلك ترمو بلاستيك4 مم * 4 مم شعر ال..." at bounding box center [236, 148] width 152 height 5
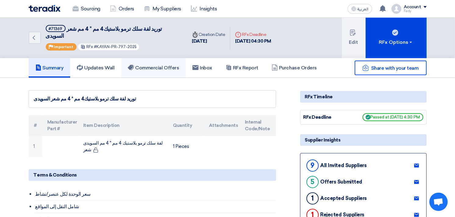
click at [152, 65] on h5 "Commercial Offers" at bounding box center [153, 68] width 51 height 6
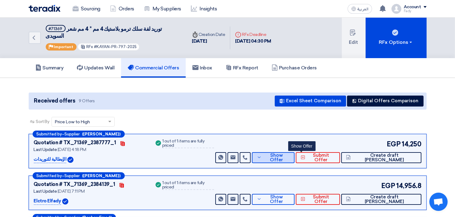
click at [289, 153] on span "Show Offer" at bounding box center [276, 157] width 27 height 9
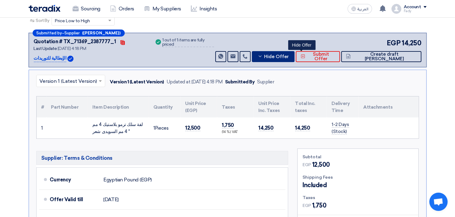
scroll to position [101, 0]
click at [294, 51] on button "Hide Offer" at bounding box center [273, 56] width 43 height 11
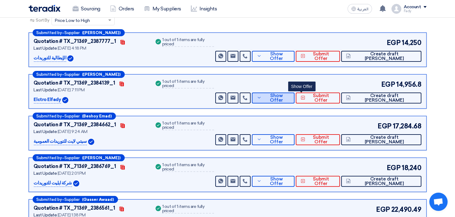
click at [289, 94] on span "Show Offer" at bounding box center [276, 98] width 27 height 9
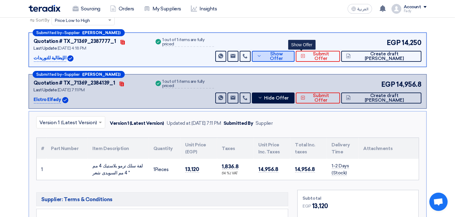
click at [289, 52] on span "Show Offer" at bounding box center [276, 56] width 27 height 9
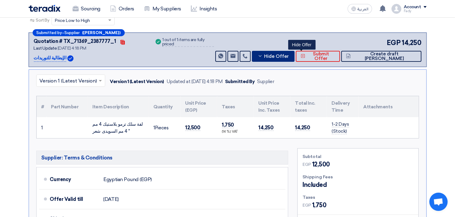
click at [288, 54] on span "Hide Offer" at bounding box center [276, 56] width 25 height 5
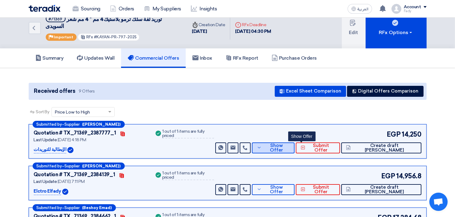
scroll to position [0, 0]
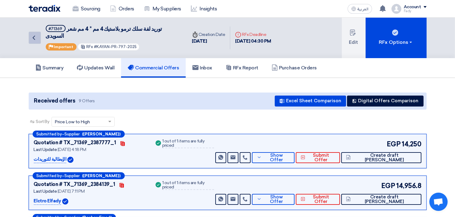
click at [33, 34] on icon "Back" at bounding box center [33, 37] width 7 height 7
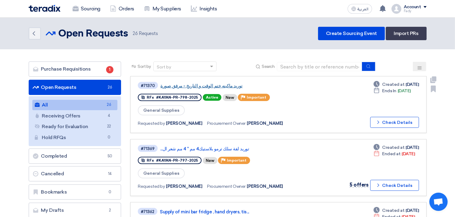
click at [200, 84] on link "توريد ماكينه ختم الوقت و التاريخ - مرفق صورة" at bounding box center [236, 85] width 152 height 5
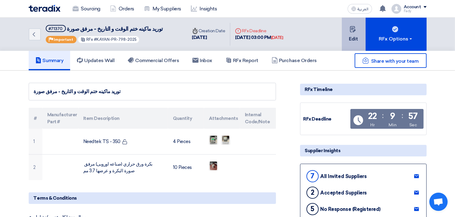
click at [349, 37] on button "Edit" at bounding box center [354, 34] width 24 height 33
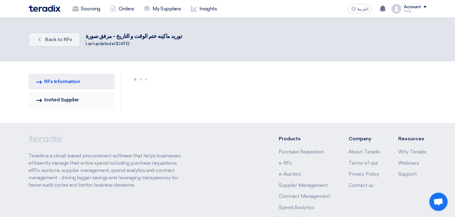
click at [60, 95] on link "Invited Suppliers Invited Supplier" at bounding box center [72, 100] width 86 height 16
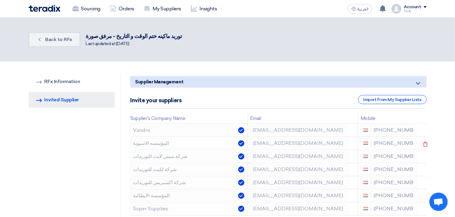
scroll to position [34, 0]
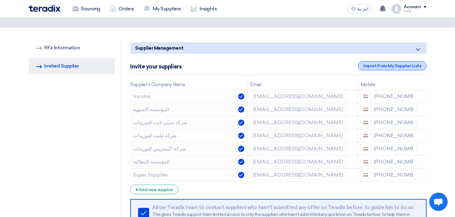
click at [370, 65] on div "Import From My Supplier Lists" at bounding box center [392, 65] width 68 height 9
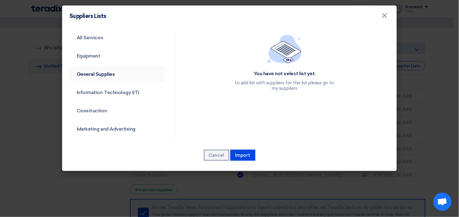
click at [107, 72] on link "General Supplies" at bounding box center [116, 74] width 95 height 16
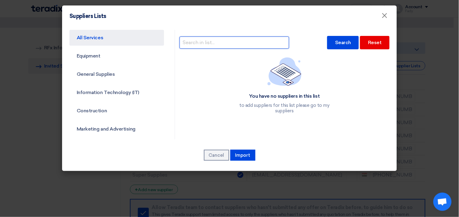
click at [227, 42] on input "text" at bounding box center [235, 43] width 110 height 12
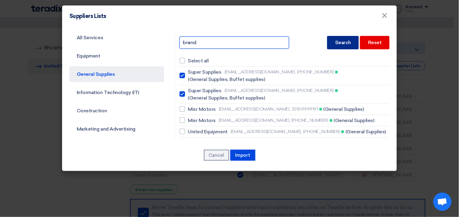
type input "brand"
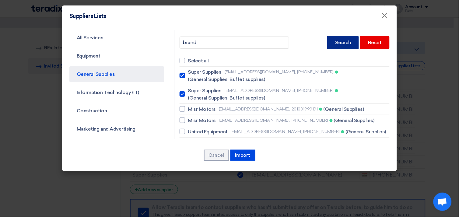
click at [341, 41] on div "Search" at bounding box center [343, 42] width 32 height 13
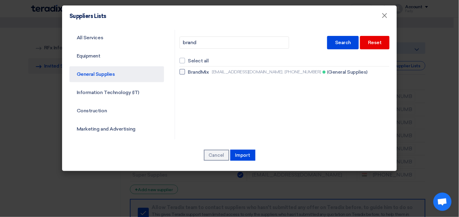
click at [181, 73] on div at bounding box center [182, 71] width 5 height 5
click at [188, 73] on input "BrandMix mahmoud.fathy@brandmix-eg.com, +201229681987 (General Supplies)" at bounding box center [190, 72] width 4 height 4
checkbox input "true"
click at [246, 149] on div "Cancel Import" at bounding box center [229, 155] width 320 height 12
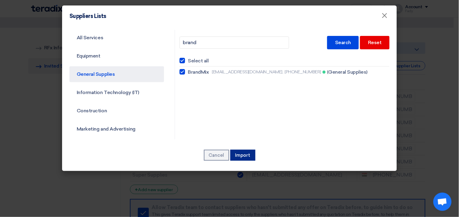
click at [246, 153] on button "Import" at bounding box center [243, 155] width 25 height 11
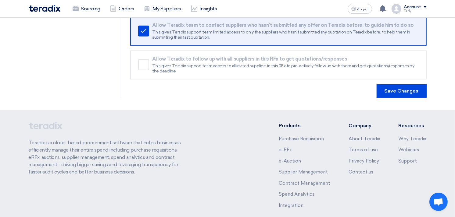
scroll to position [257, 0]
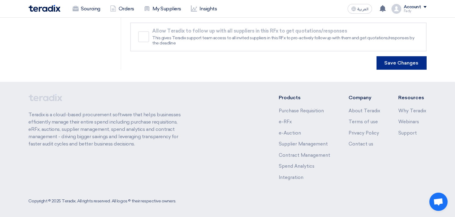
click at [402, 62] on button "Save Changes" at bounding box center [401, 62] width 50 height 13
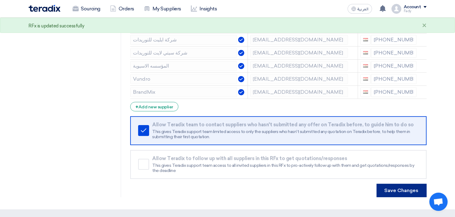
scroll to position [169, 0]
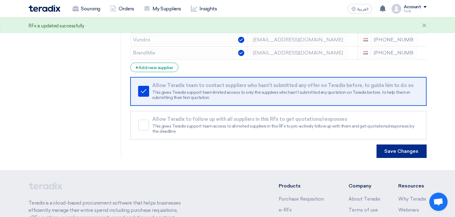
click at [405, 149] on button "Save Changes" at bounding box center [401, 151] width 50 height 13
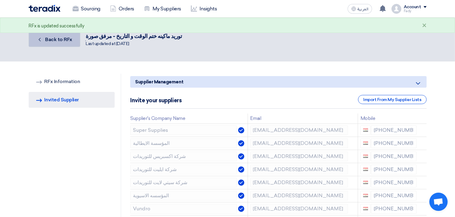
click at [66, 38] on span "Back to RFx" at bounding box center [58, 40] width 27 height 6
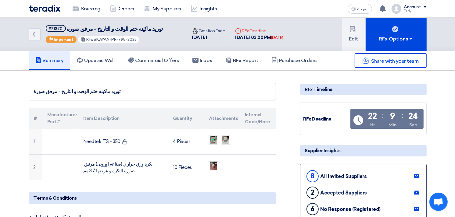
click at [198, 93] on div "توريد ماكينه ختم الوقت و التاريخ - مرفق صورة" at bounding box center [152, 91] width 237 height 7
click at [36, 34] on icon "Back" at bounding box center [33, 34] width 7 height 7
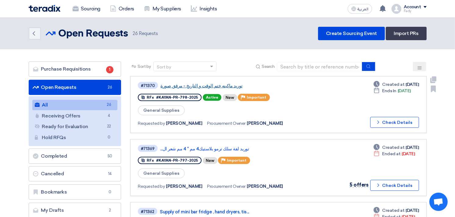
click at [197, 84] on link "توريد ماكينه ختم الوقت و التاريخ - مرفق صورة" at bounding box center [236, 85] width 152 height 5
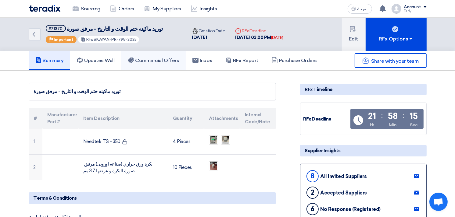
click at [165, 61] on h5 "Commercial Offers" at bounding box center [153, 61] width 51 height 6
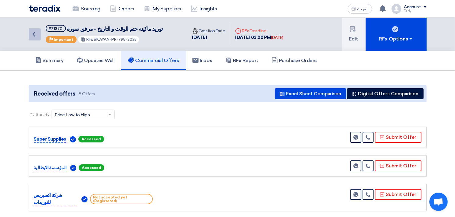
click at [37, 37] on icon "Back" at bounding box center [33, 34] width 7 height 7
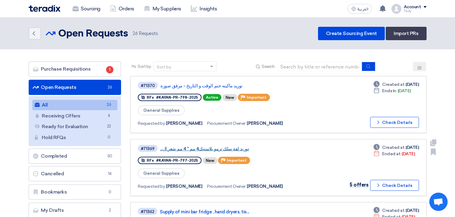
click at [207, 146] on link "توريد لفة سلك ترمو بلاستيك4 مم * 4 مم شعر ال..." at bounding box center [236, 148] width 152 height 5
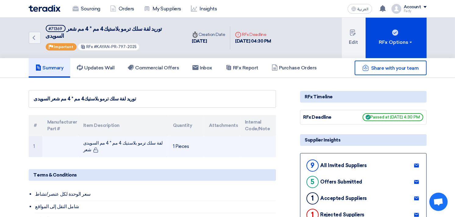
click at [150, 136] on td "لفة سلك ترمو بلاستيك 4 مم * 4 مم السويدى شعر" at bounding box center [123, 146] width 90 height 21
copy tr "لفة سلك ترمو بلاستيك 4 مم * 4 مم السويدى شعر"
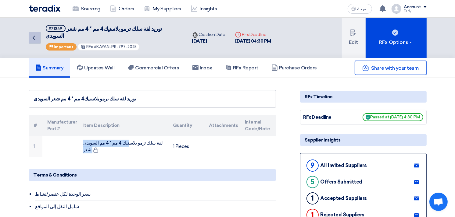
click at [35, 34] on icon "Back" at bounding box center [33, 37] width 7 height 7
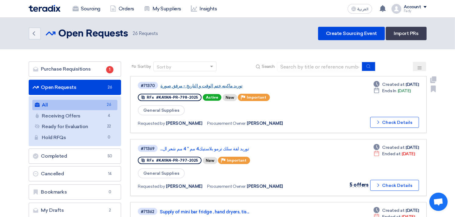
click at [203, 85] on link "توريد ماكينه ختم الوقت و التاريخ - مرفق صورة" at bounding box center [236, 85] width 152 height 5
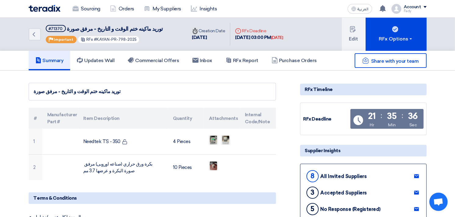
drag, startPoint x: 289, startPoint y: 144, endPoint x: 278, endPoint y: 157, distance: 16.6
click at [36, 36] on icon "Back" at bounding box center [33, 34] width 7 height 7
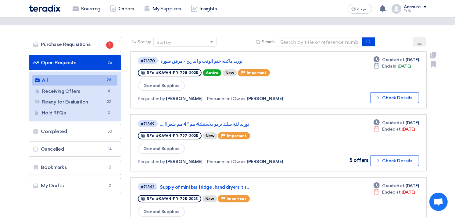
scroll to position [68, 0]
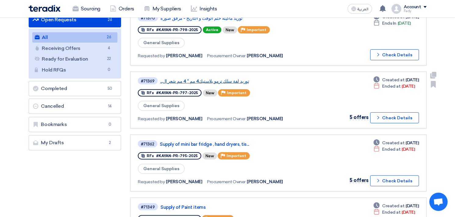
click at [222, 79] on link "توريد لفة سلك ترمو بلاستيك4 مم * 4 مم شعر ال..." at bounding box center [236, 81] width 152 height 5
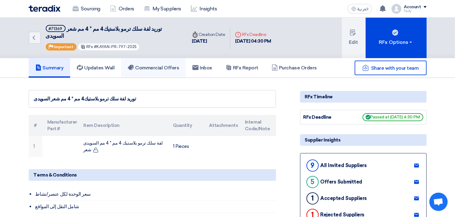
click at [178, 65] on h5 "Commercial Offers" at bounding box center [153, 68] width 51 height 6
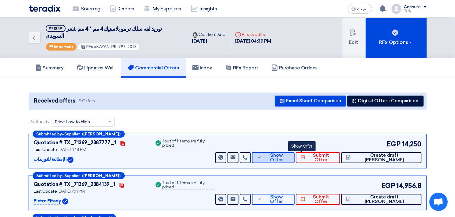
click at [294, 153] on button "Show Offer" at bounding box center [273, 157] width 43 height 11
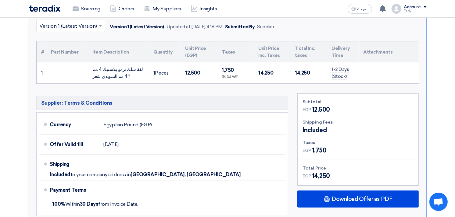
scroll to position [169, 0]
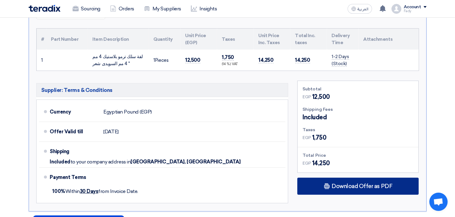
click at [361, 181] on div "Download Offer as PDF" at bounding box center [357, 186] width 121 height 17
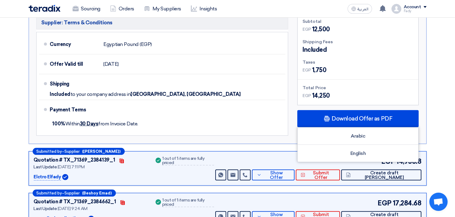
click at [439, 36] on section "Received offers 9 Offers Excel Sheet Comparison Digital Offers Comparison Sort …" at bounding box center [227, 144] width 455 height 606
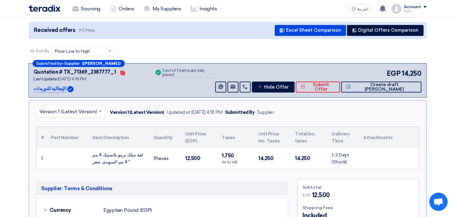
scroll to position [68, 0]
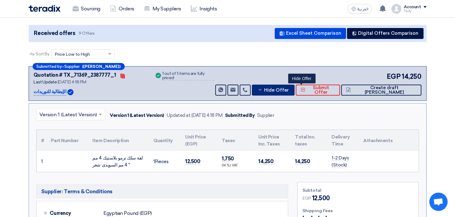
click at [288, 88] on span "Hide Offer" at bounding box center [276, 90] width 25 height 5
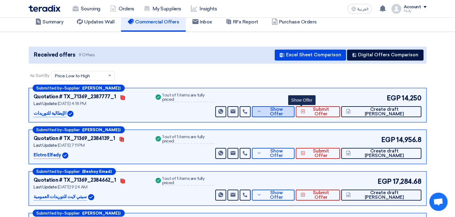
scroll to position [0, 0]
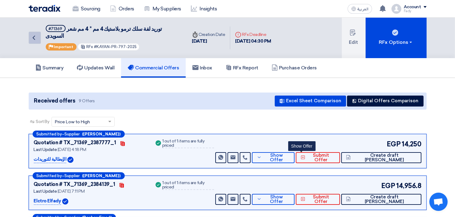
click at [36, 34] on icon "Back" at bounding box center [33, 37] width 7 height 7
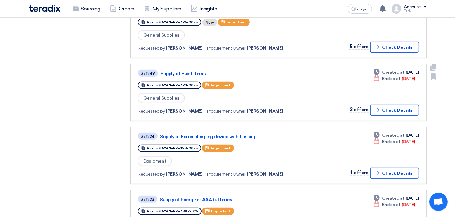
scroll to position [203, 0]
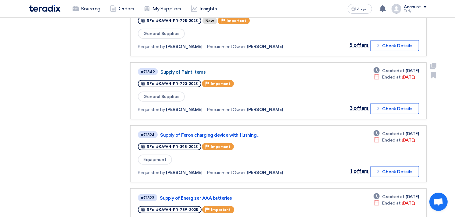
click at [194, 69] on link "Supply of Paint items" at bounding box center [236, 71] width 152 height 5
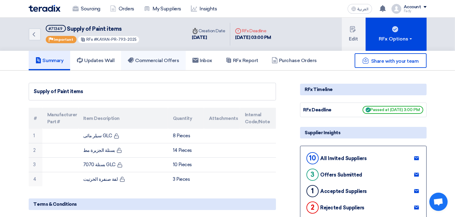
click at [167, 60] on h5 "Commercial Offers" at bounding box center [153, 61] width 51 height 6
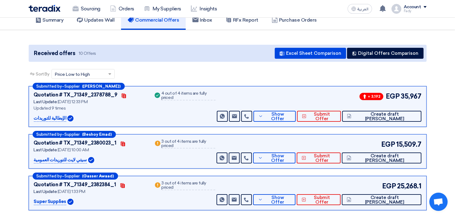
scroll to position [101, 0]
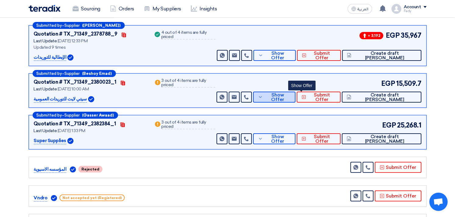
click at [295, 93] on button "Show Offer" at bounding box center [274, 97] width 42 height 11
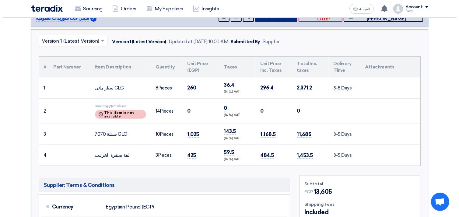
scroll to position [169, 0]
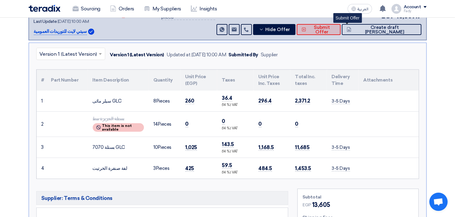
click at [335, 27] on span "Submit Offer" at bounding box center [321, 29] width 28 height 9
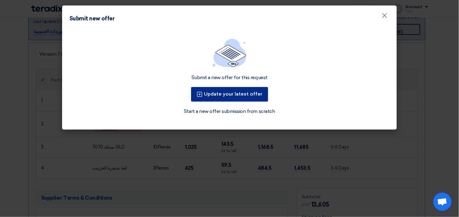
click at [235, 90] on button "Update your latest offer" at bounding box center [229, 94] width 77 height 15
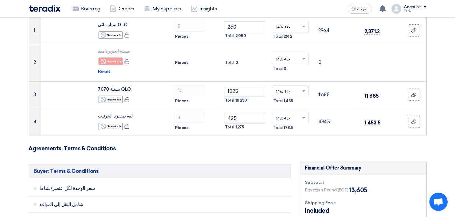
scroll to position [101, 0]
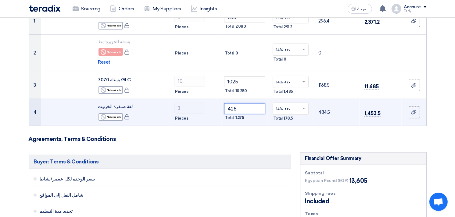
click at [232, 110] on input "425" at bounding box center [244, 108] width 41 height 11
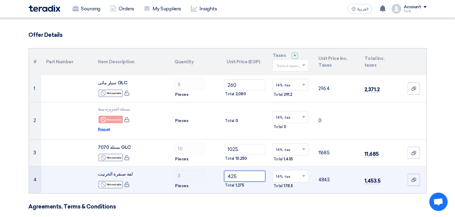
scroll to position [68, 0]
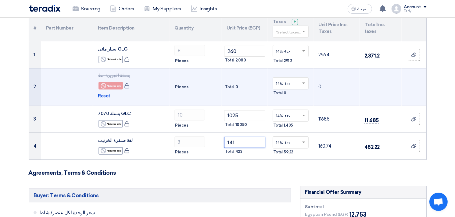
type input "1410"
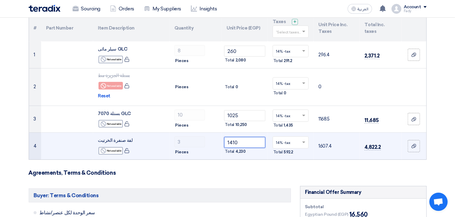
click at [233, 143] on input "1410" at bounding box center [244, 142] width 41 height 11
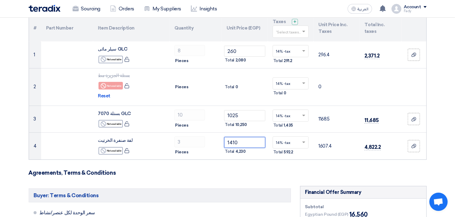
type input "1410"
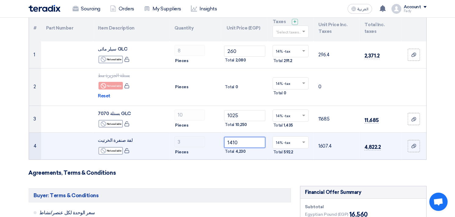
click at [233, 144] on input "1410" at bounding box center [244, 142] width 41 height 11
